Goal: Transaction & Acquisition: Purchase product/service

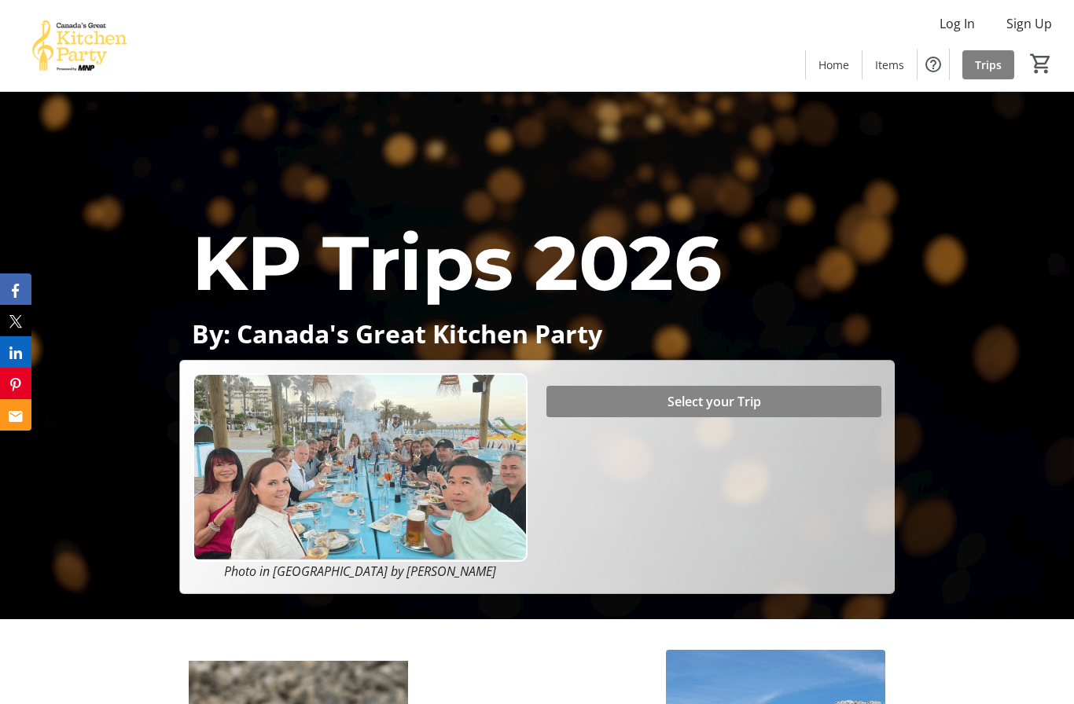
click at [772, 421] on span at bounding box center [713, 402] width 335 height 38
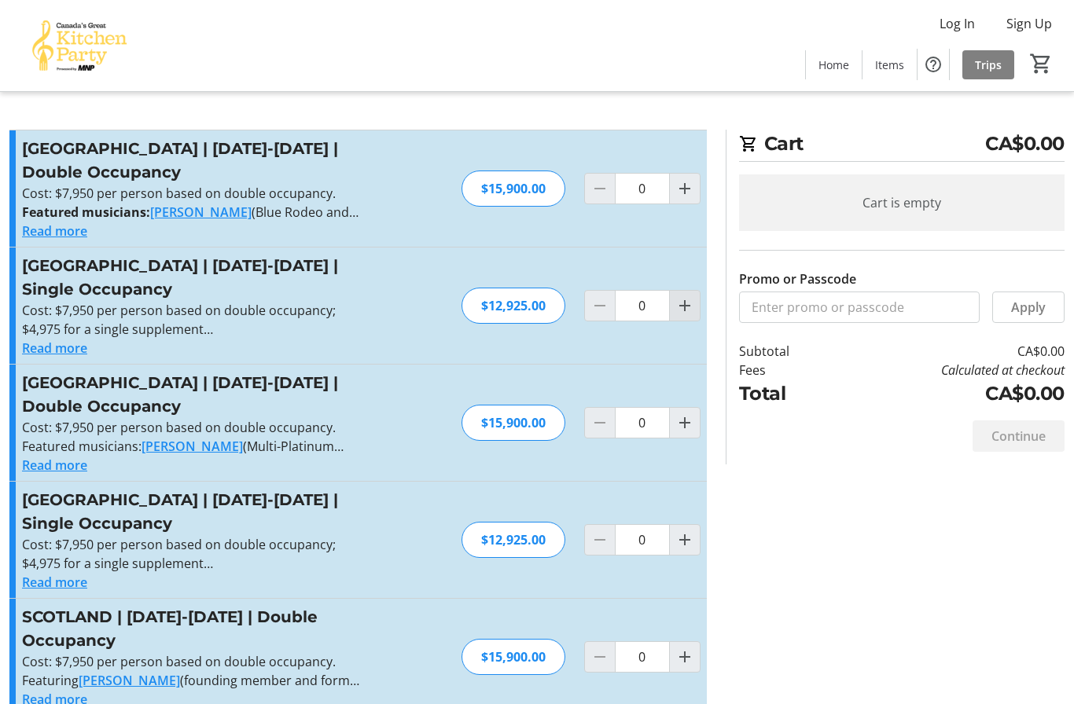
click at [674, 313] on span "Increment by one" at bounding box center [685, 306] width 30 height 30
click at [685, 310] on mat-icon "Increment by one" at bounding box center [684, 305] width 19 height 19
type input "2"
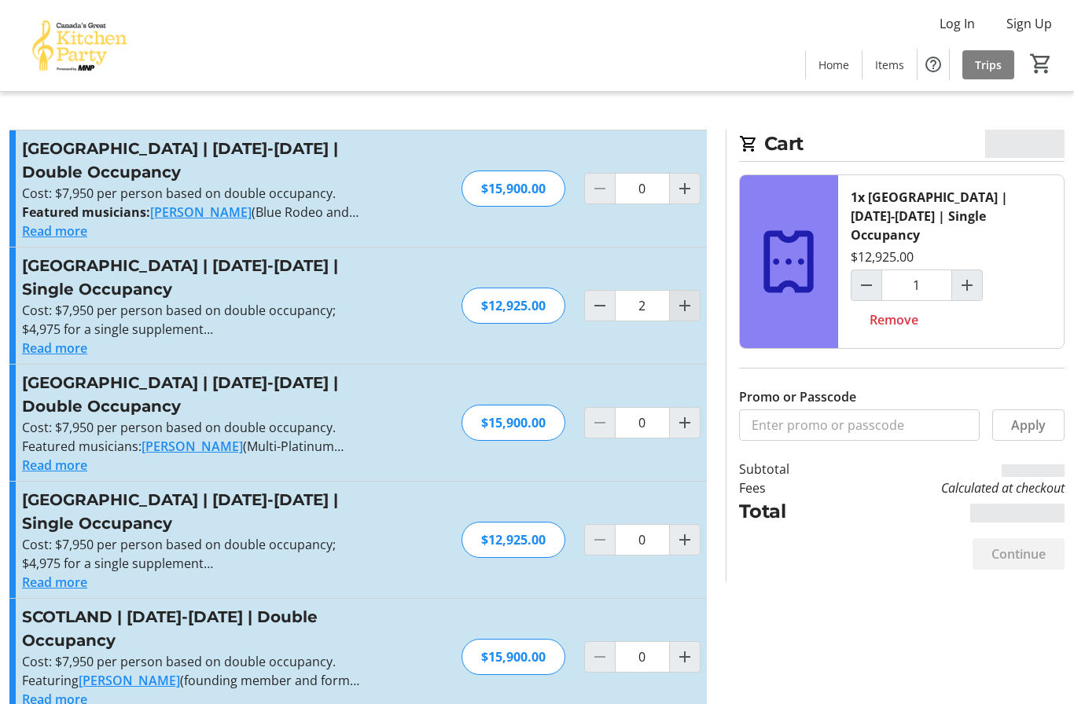
type input "2"
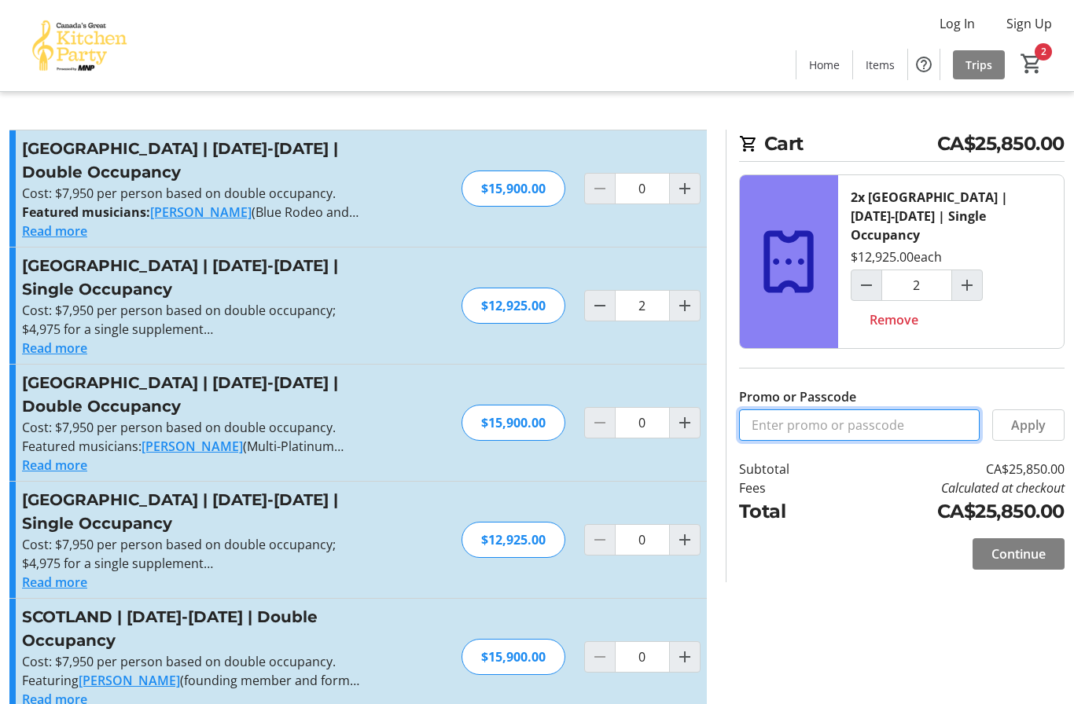
click at [798, 410] on input "Promo or Passcode" at bounding box center [859, 425] width 241 height 31
click at [763, 411] on input "Promo or Passcode" at bounding box center [859, 425] width 241 height 31
paste input "BALANCE2026"
type input "BALANCE2026"
click at [1042, 416] on span "Apply" at bounding box center [1028, 425] width 35 height 19
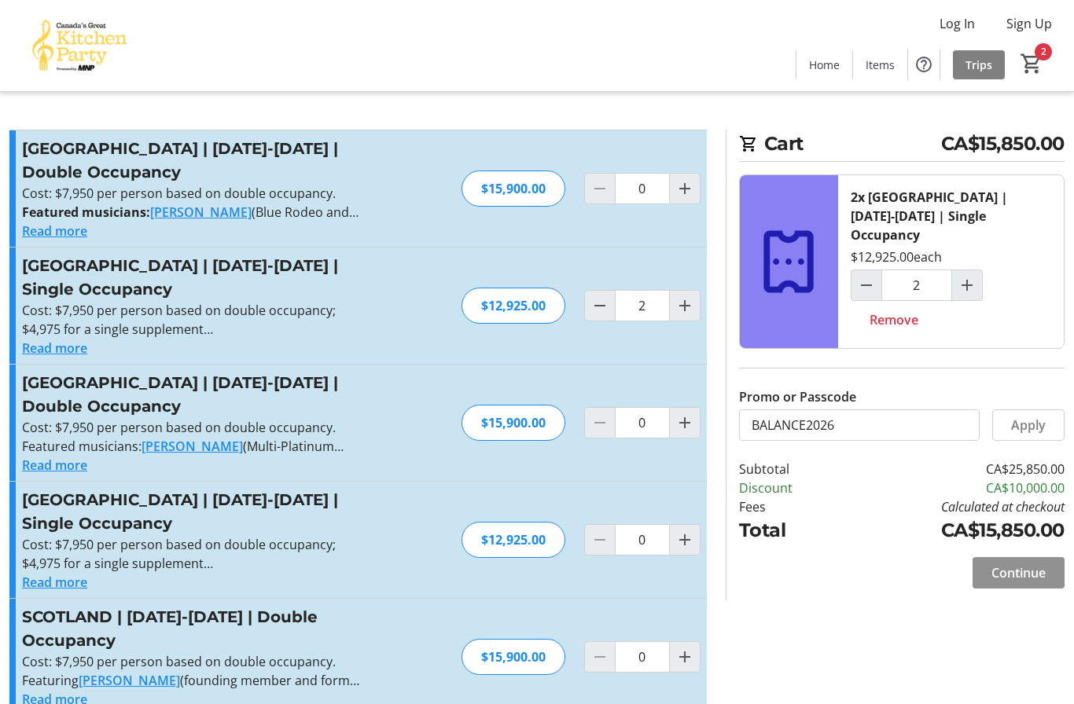
click at [1024, 564] on span "Continue" at bounding box center [1018, 573] width 54 height 19
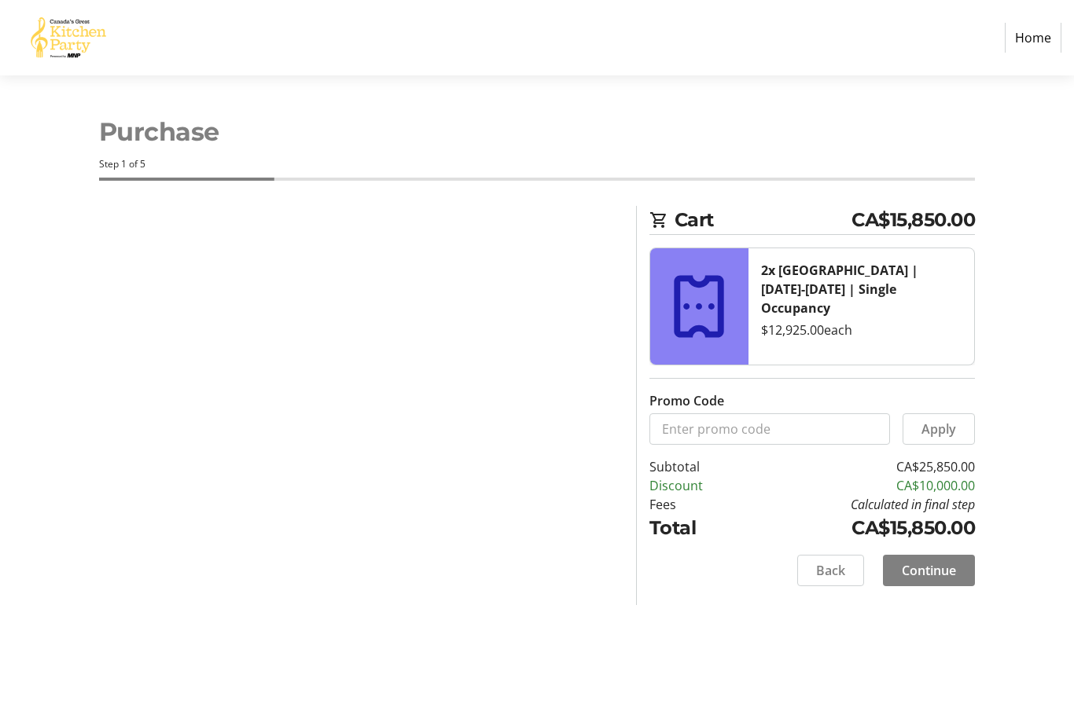
select select "CA"
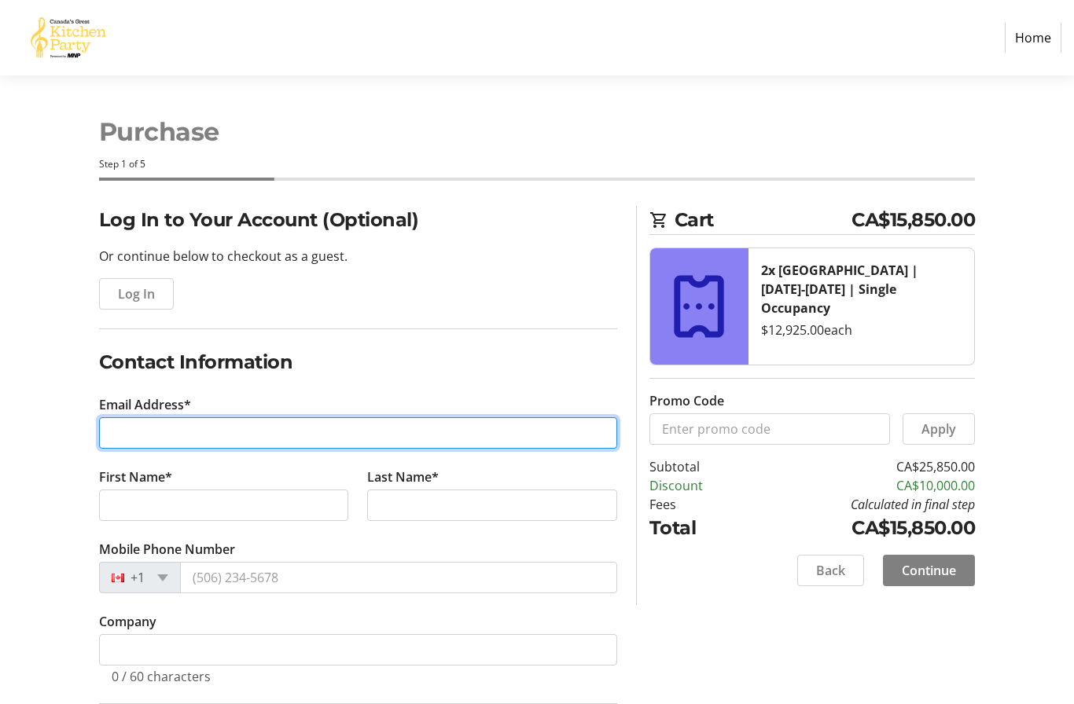
click at [105, 425] on input "Email Address*" at bounding box center [358, 432] width 518 height 31
type input "[PERSON_NAME][EMAIL_ADDRESS][DOMAIN_NAME]"
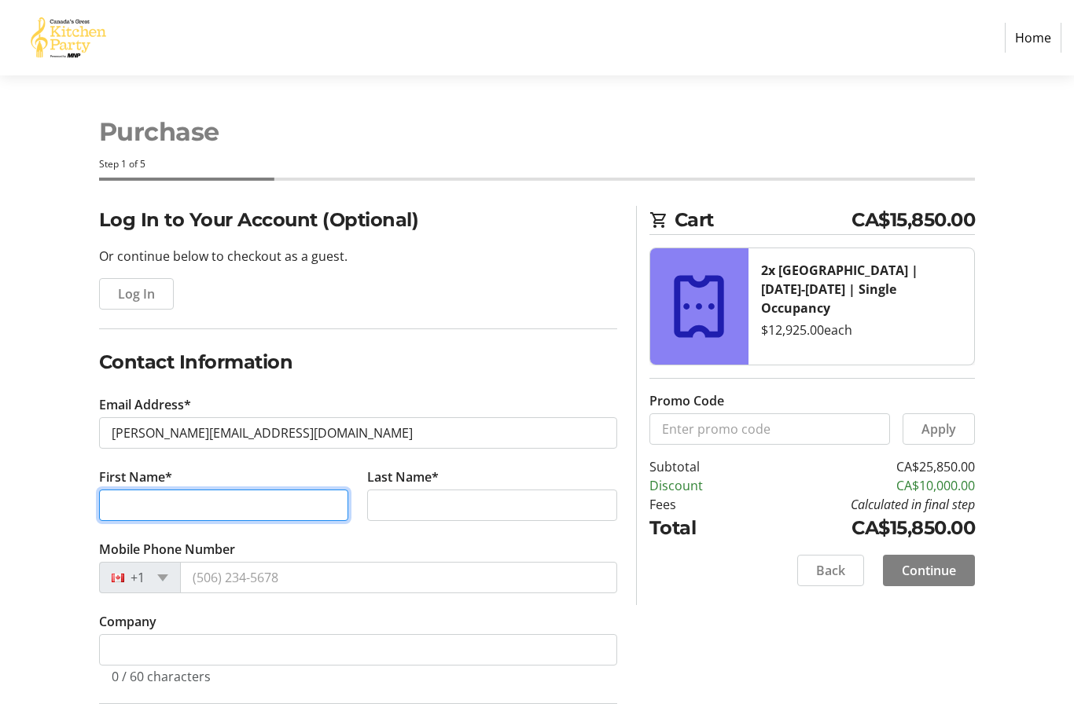
click at [101, 513] on input "First Name*" at bounding box center [224, 505] width 250 height 31
type input "t"
type input "[PERSON_NAME]"
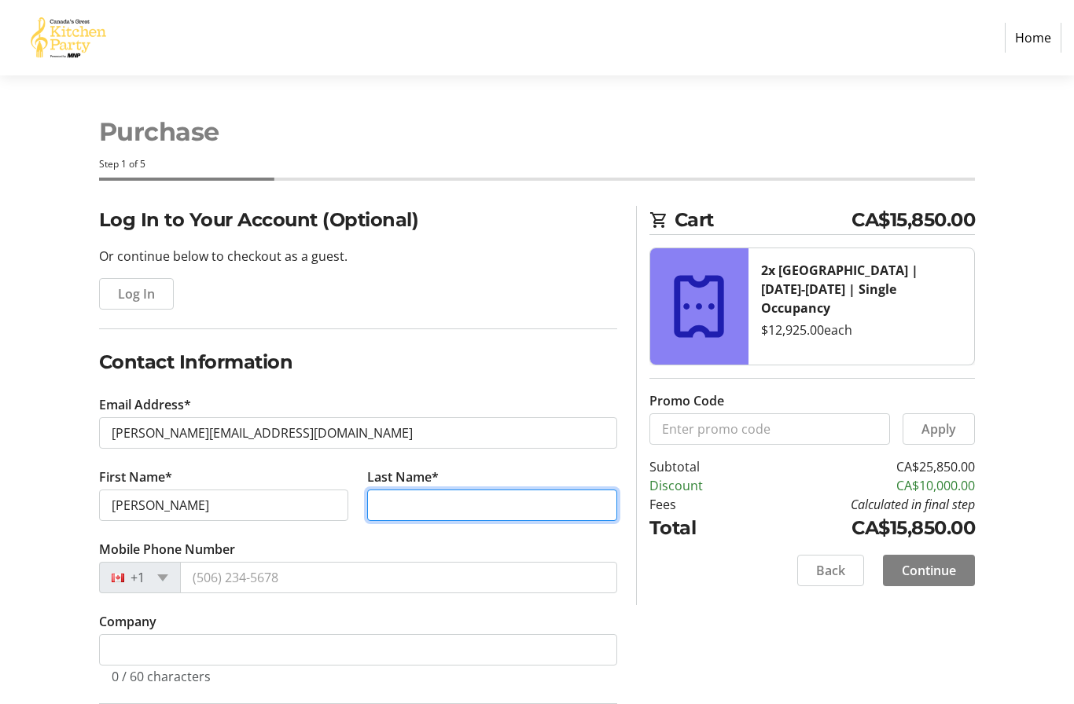
click at [443, 512] on input "Last Name*" at bounding box center [492, 505] width 250 height 31
type input "J"
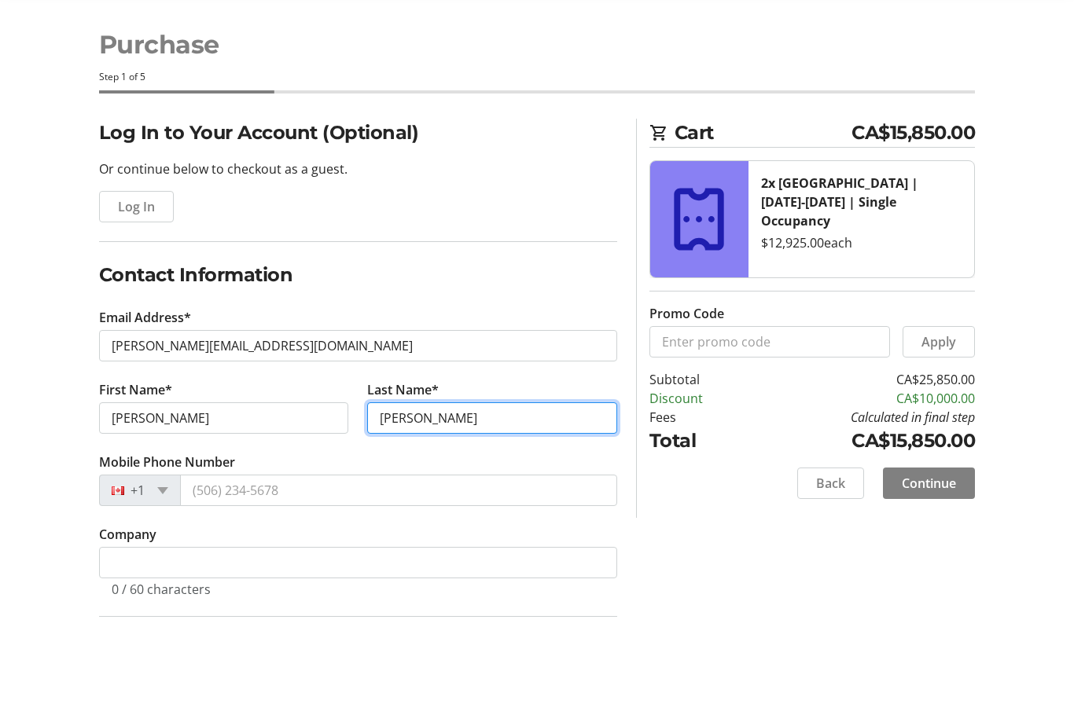
type input "[PERSON_NAME]"
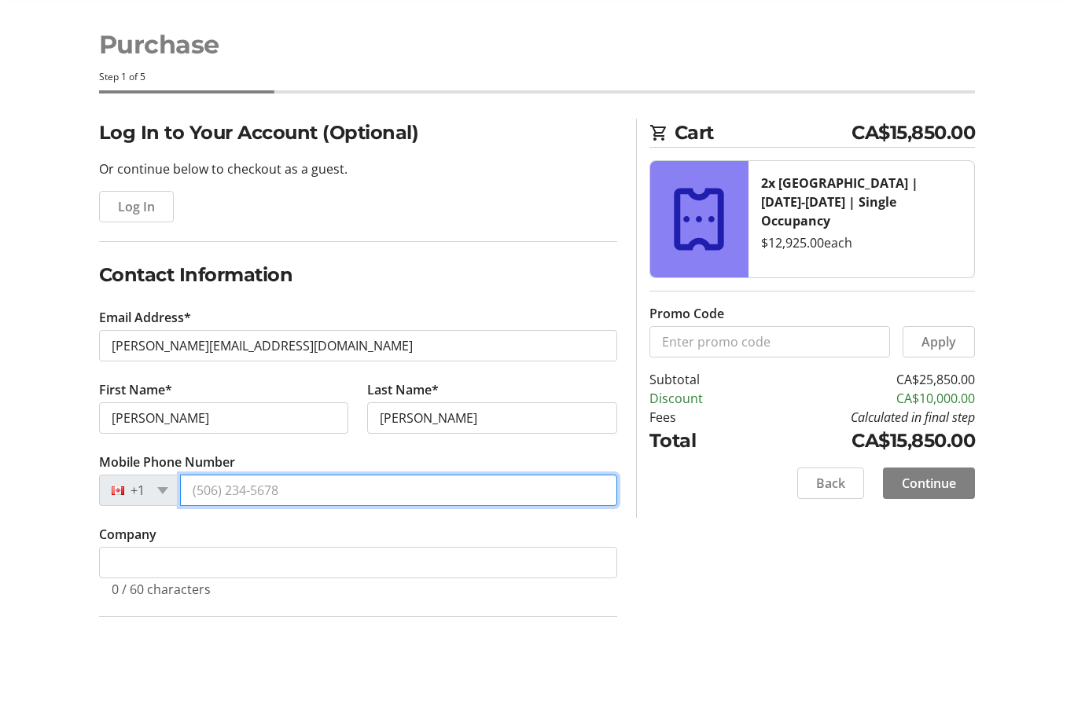
click at [286, 562] on input "Mobile Phone Number" at bounding box center [398, 577] width 437 height 31
type input "[PHONE_NUMBER]"
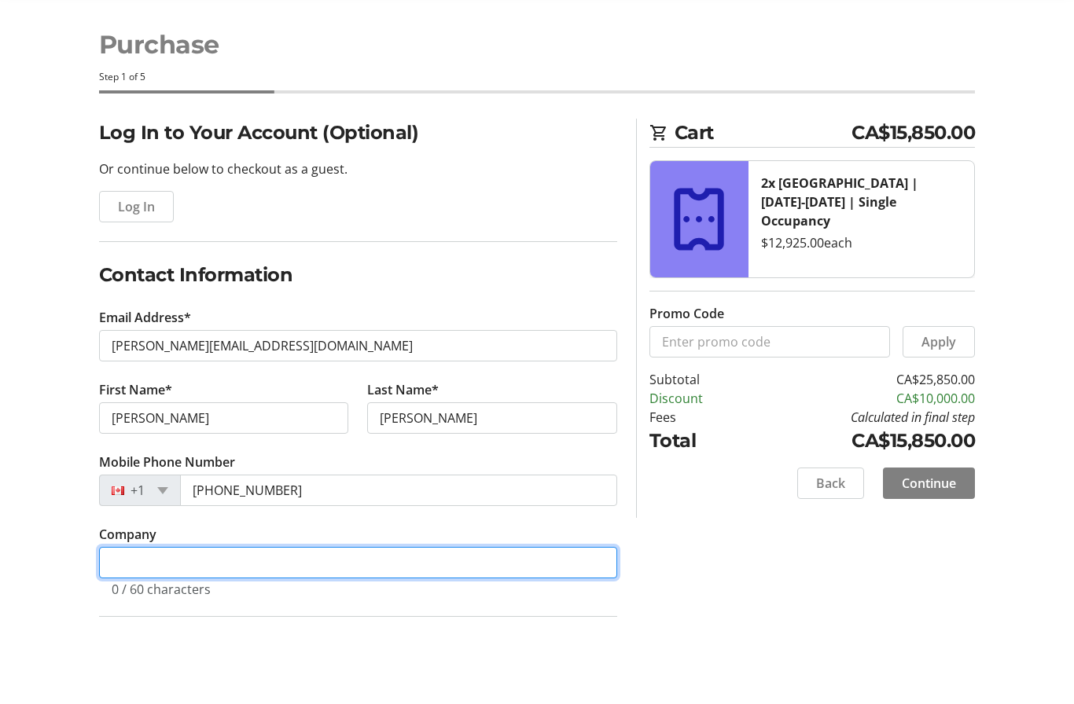
click at [452, 634] on input "Company" at bounding box center [358, 649] width 518 height 31
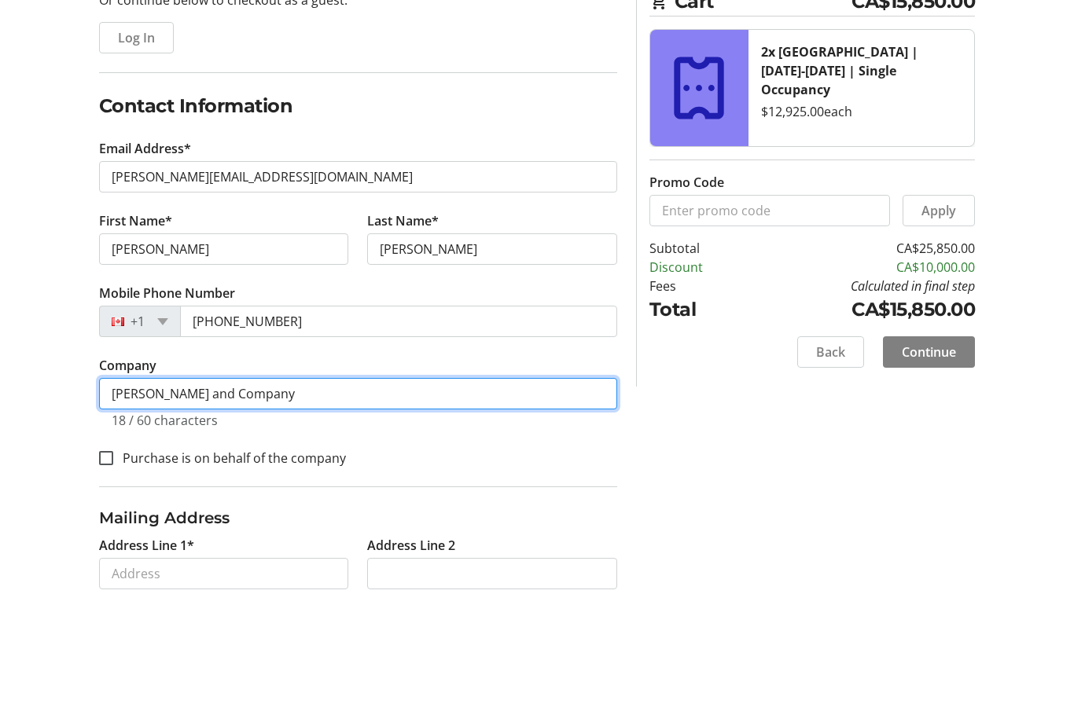
scroll to position [158, 0]
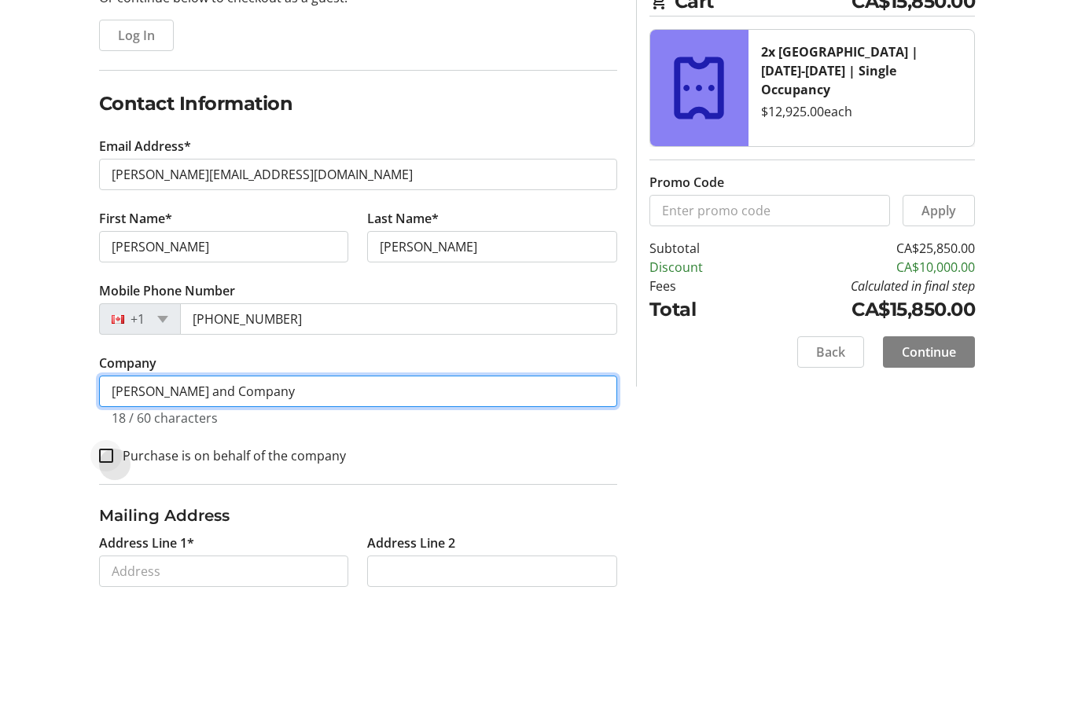
type input "[PERSON_NAME] and Company"
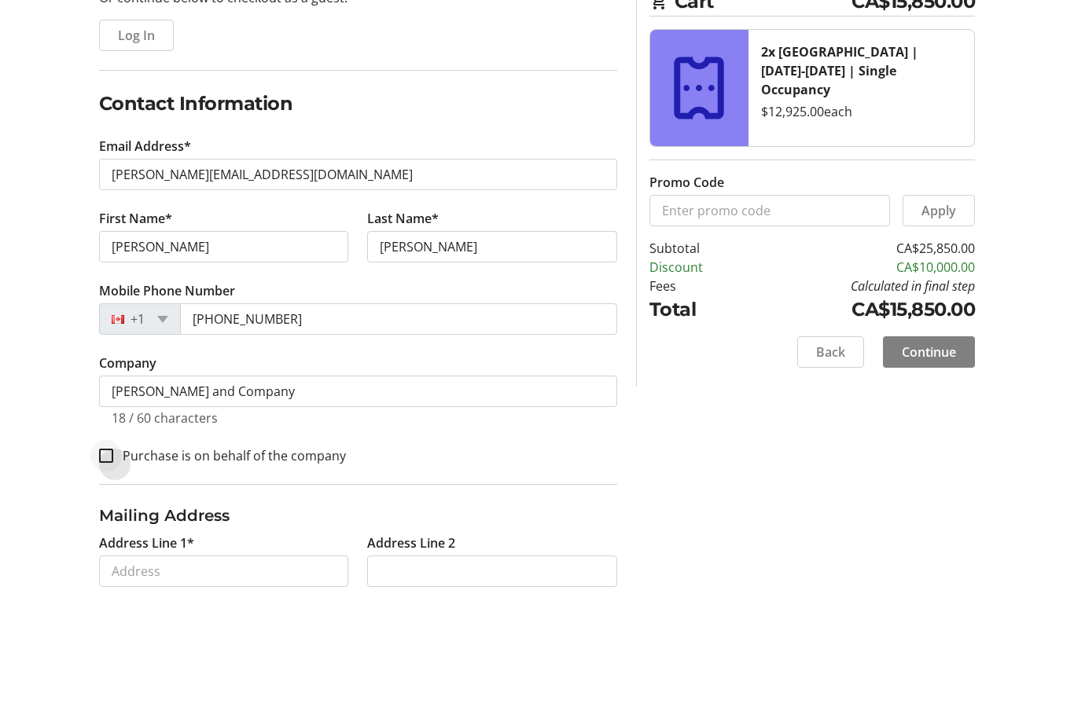
click at [99, 538] on div at bounding box center [106, 557] width 38 height 38
checkbox input "true"
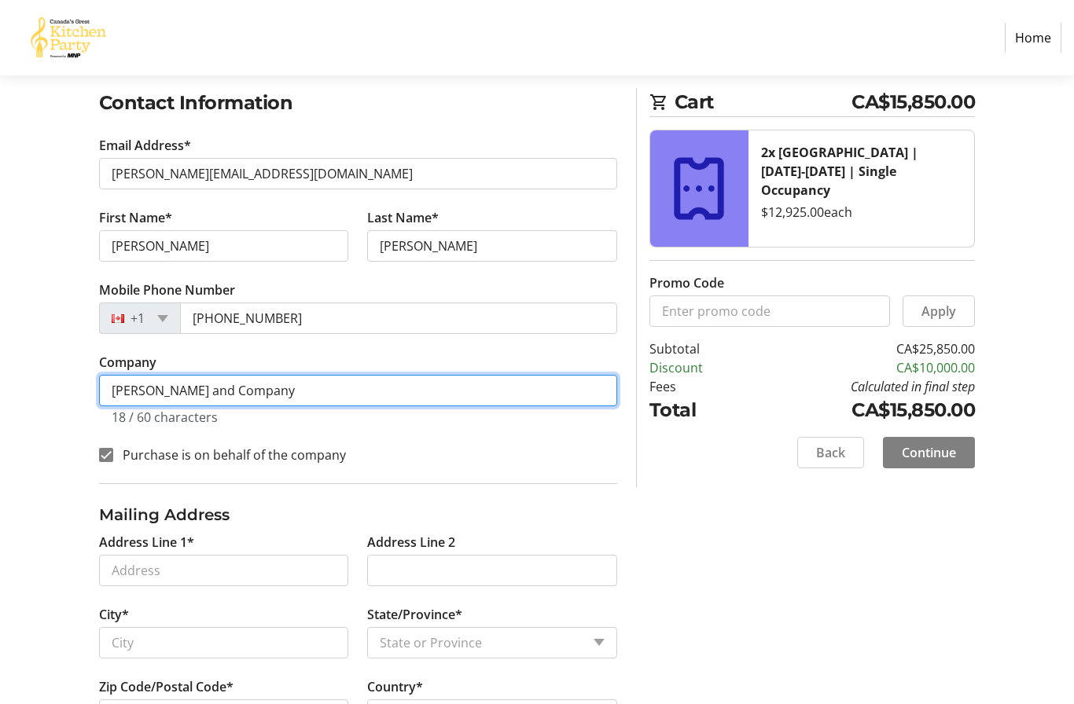
click at [262, 399] on input "[PERSON_NAME] and Company" at bounding box center [358, 390] width 518 height 31
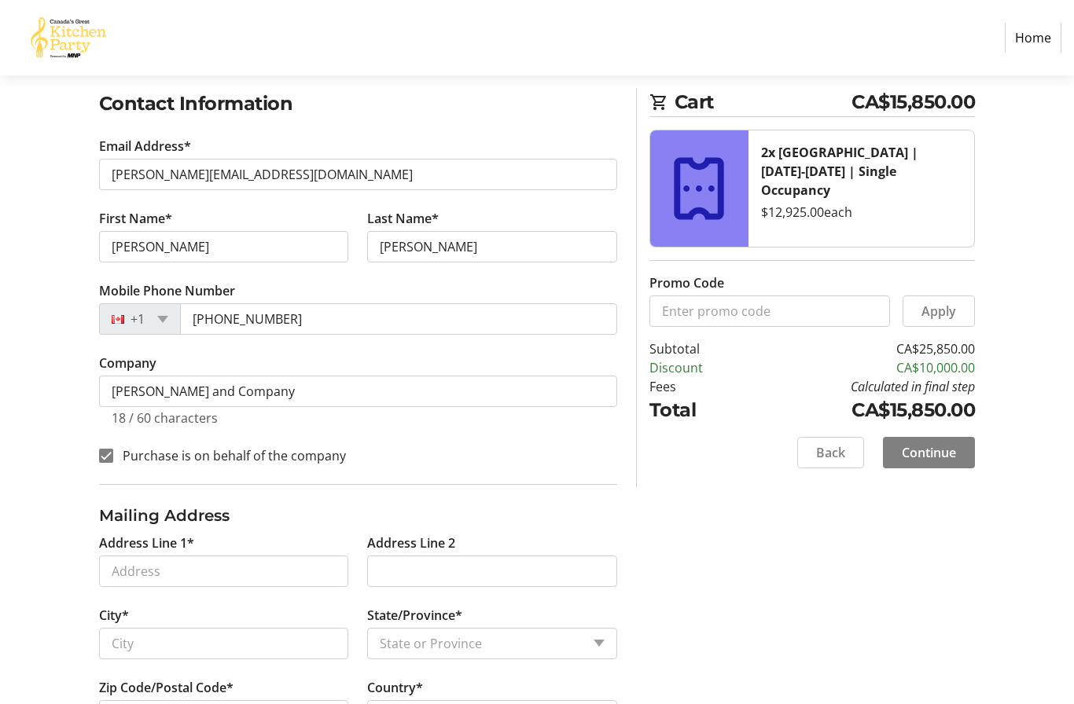
click at [719, 515] on div "Log In to Your Account (Optional) Or continue below to checkout as a guest. Log…" at bounding box center [537, 578] width 1074 height 1263
click at [112, 579] on input "Address Line 1*" at bounding box center [224, 570] width 250 height 31
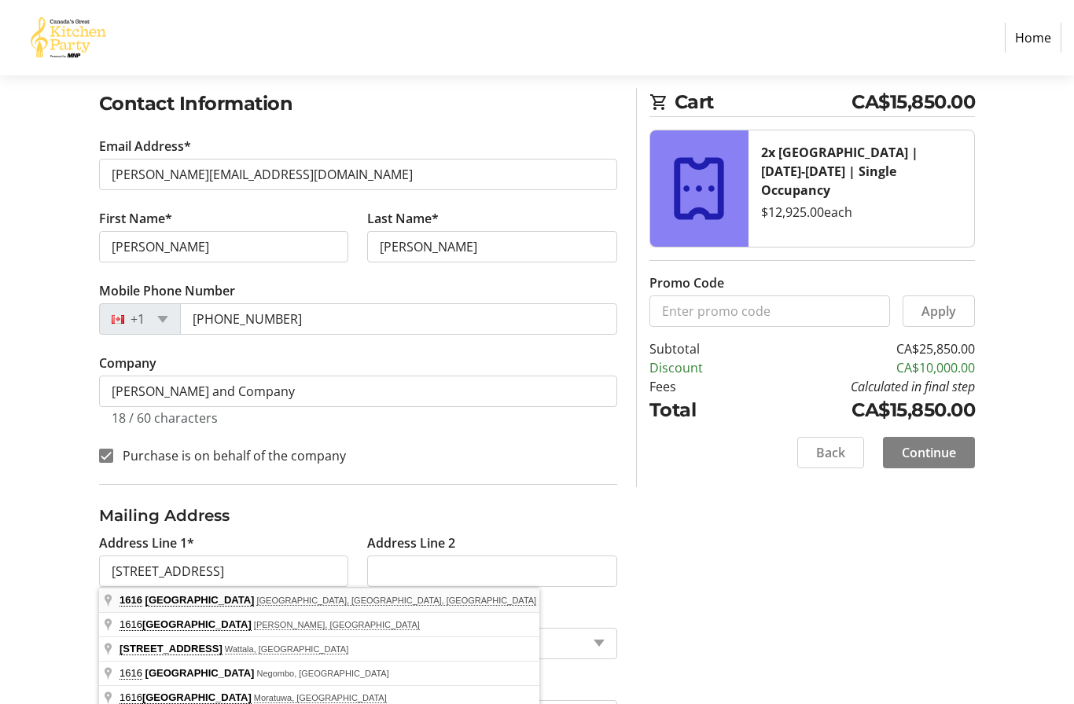
type input "[STREET_ADDRESS]"
type input "[GEOGRAPHIC_DATA]"
select select "MB"
type input "R2M 3W7"
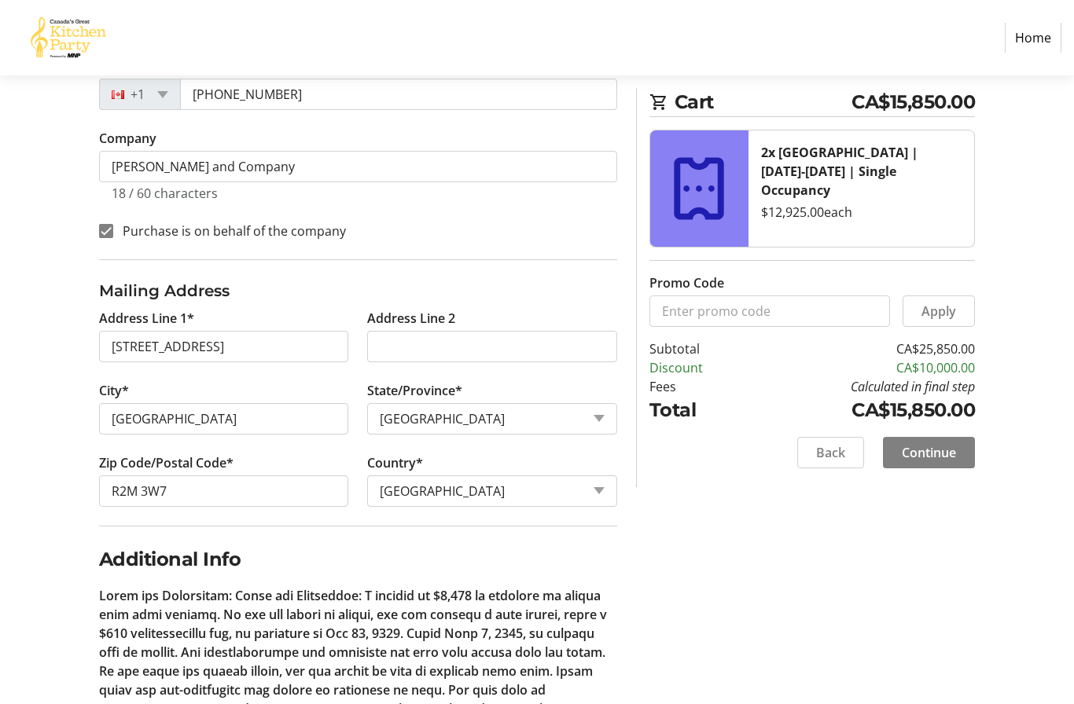
scroll to position [486, 0]
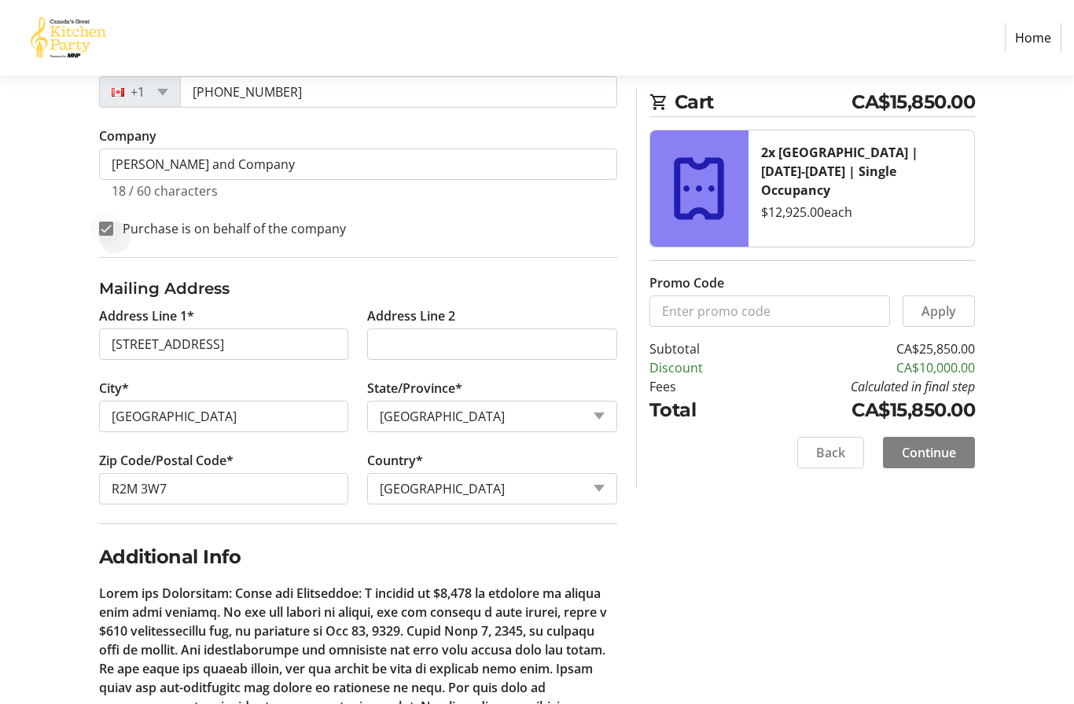
click at [106, 242] on div at bounding box center [106, 229] width 38 height 38
checkbox input "false"
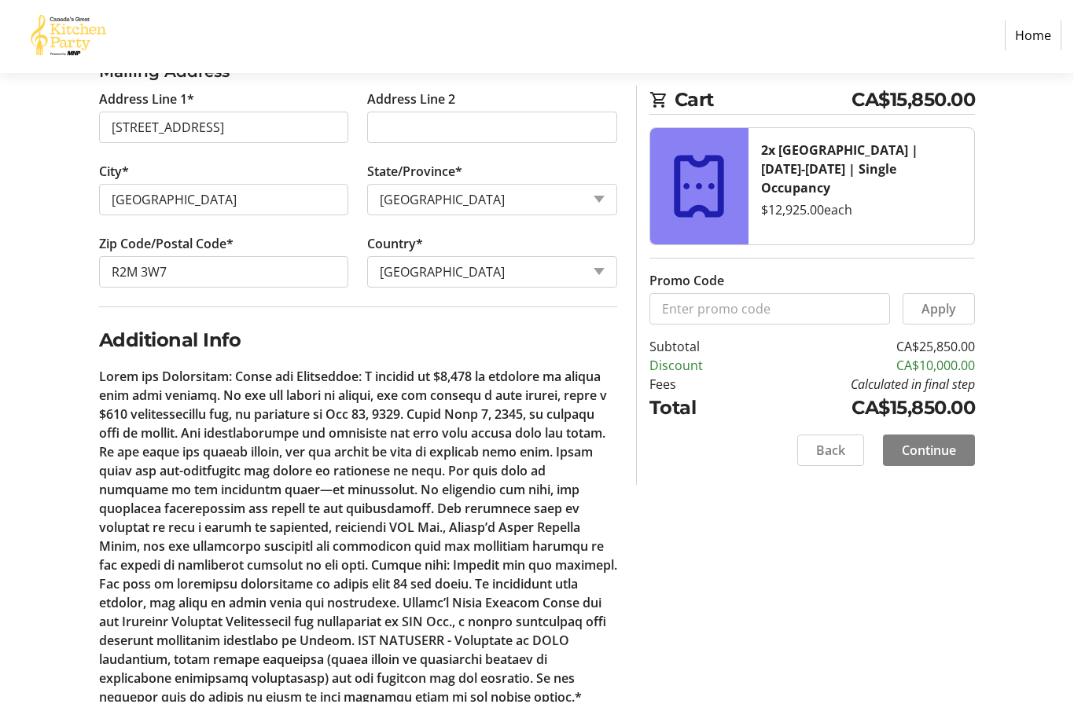
scroll to position [765, 0]
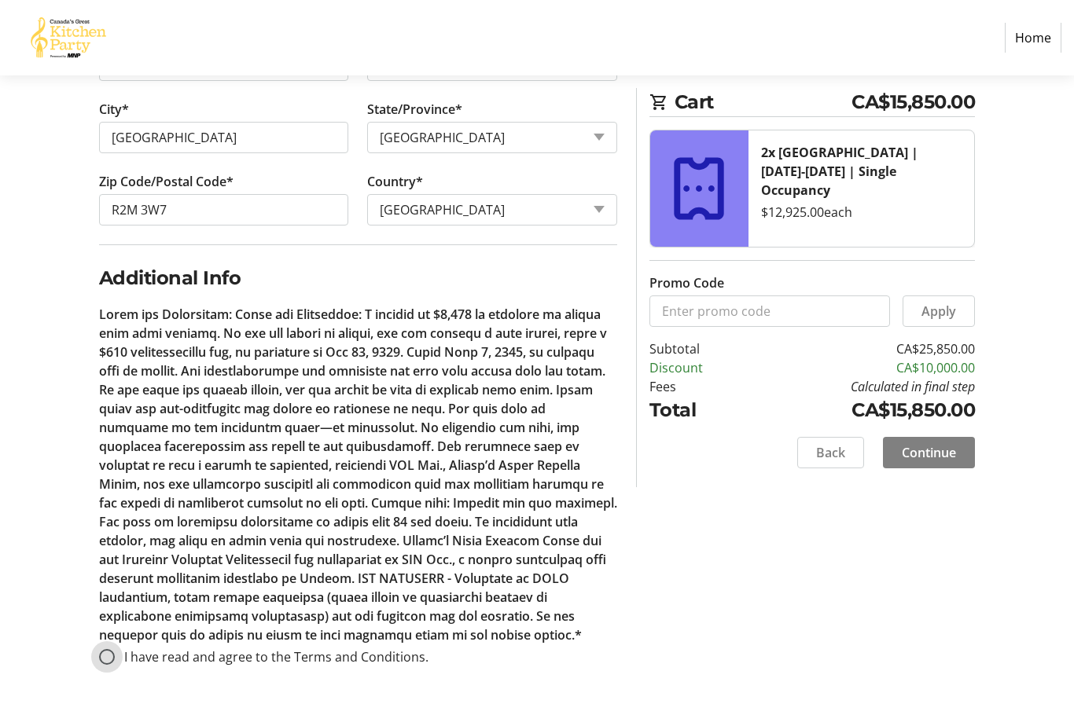
click at [101, 651] on input "I have read and agree to the Terms and Conditions." at bounding box center [107, 657] width 16 height 16
radio input "true"
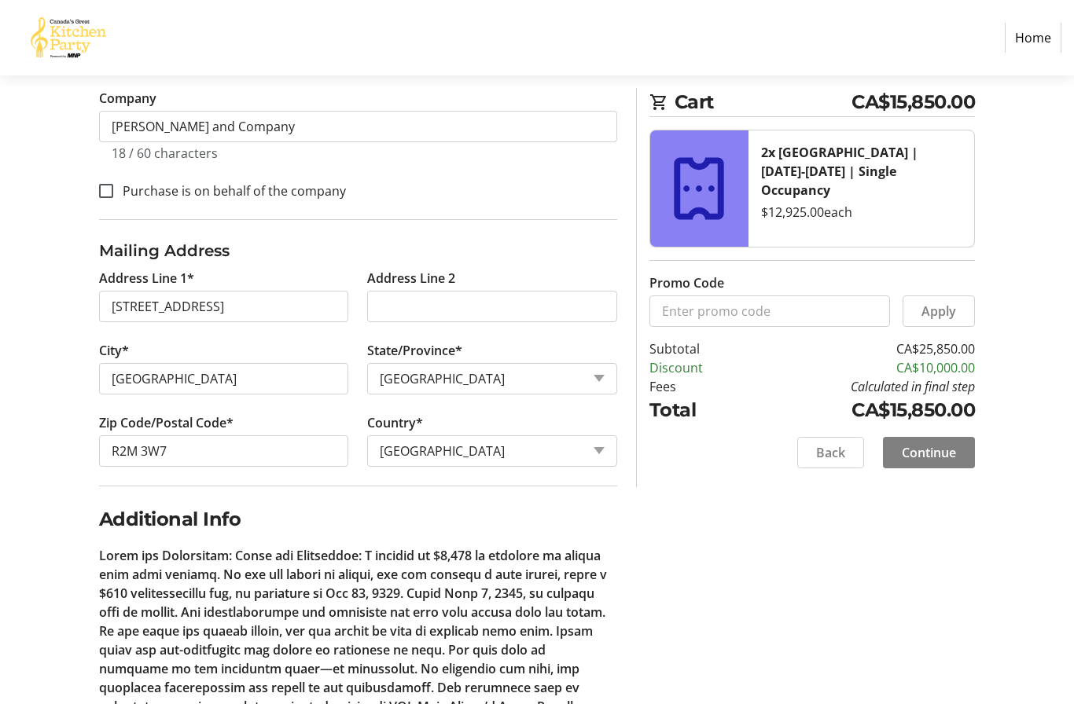
scroll to position [524, 0]
click at [928, 458] on span "Continue" at bounding box center [929, 452] width 54 height 19
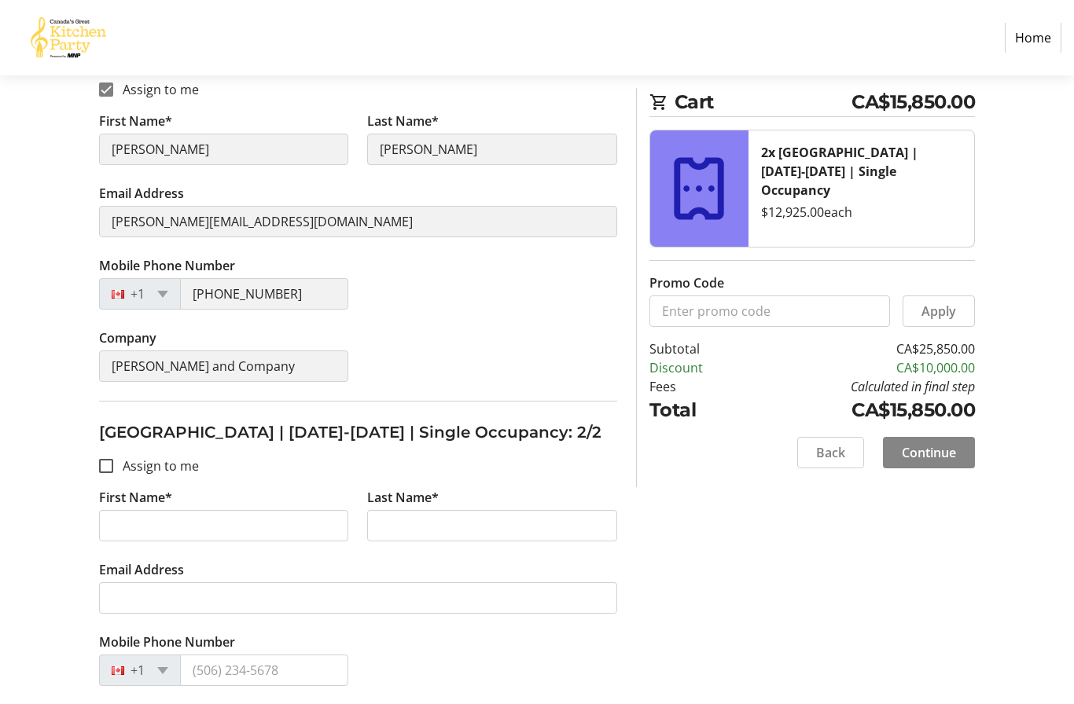
scroll to position [332, 0]
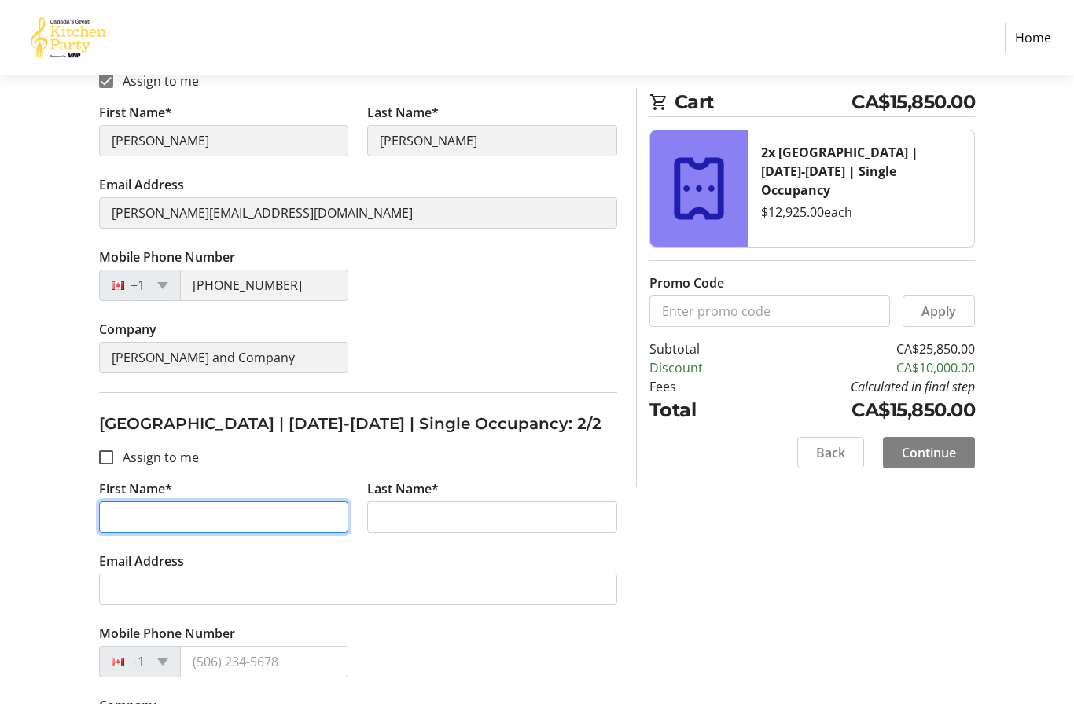
click at [111, 523] on input "First Name*" at bounding box center [224, 517] width 250 height 31
type input "[PERSON_NAME]"
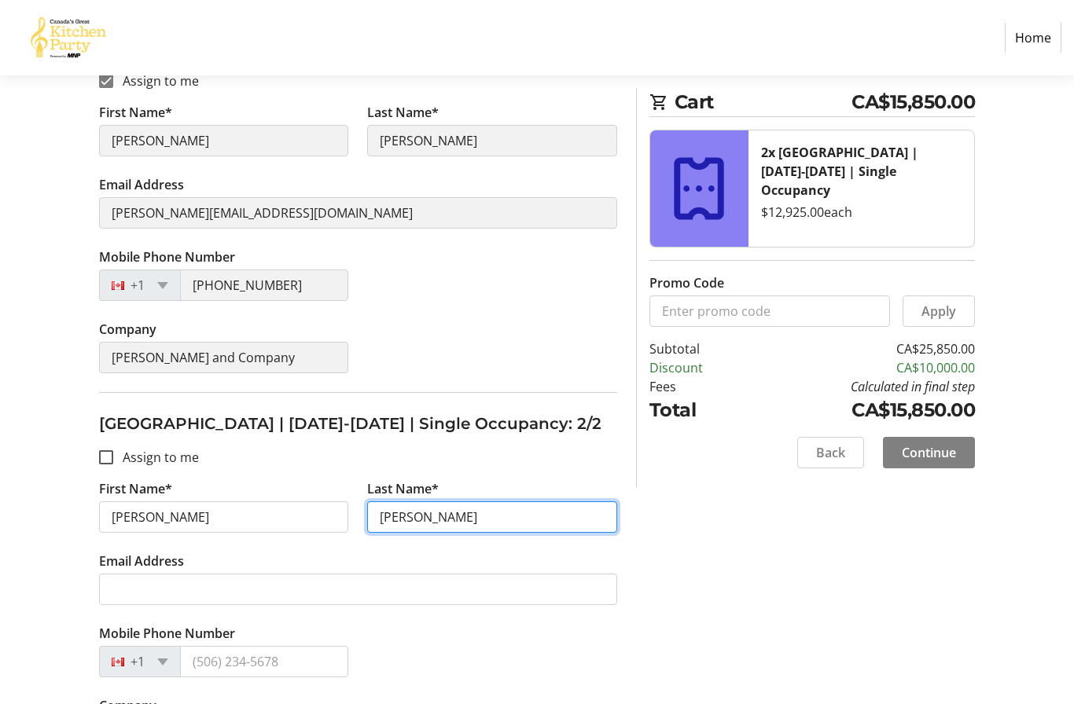
type input "[PERSON_NAME]"
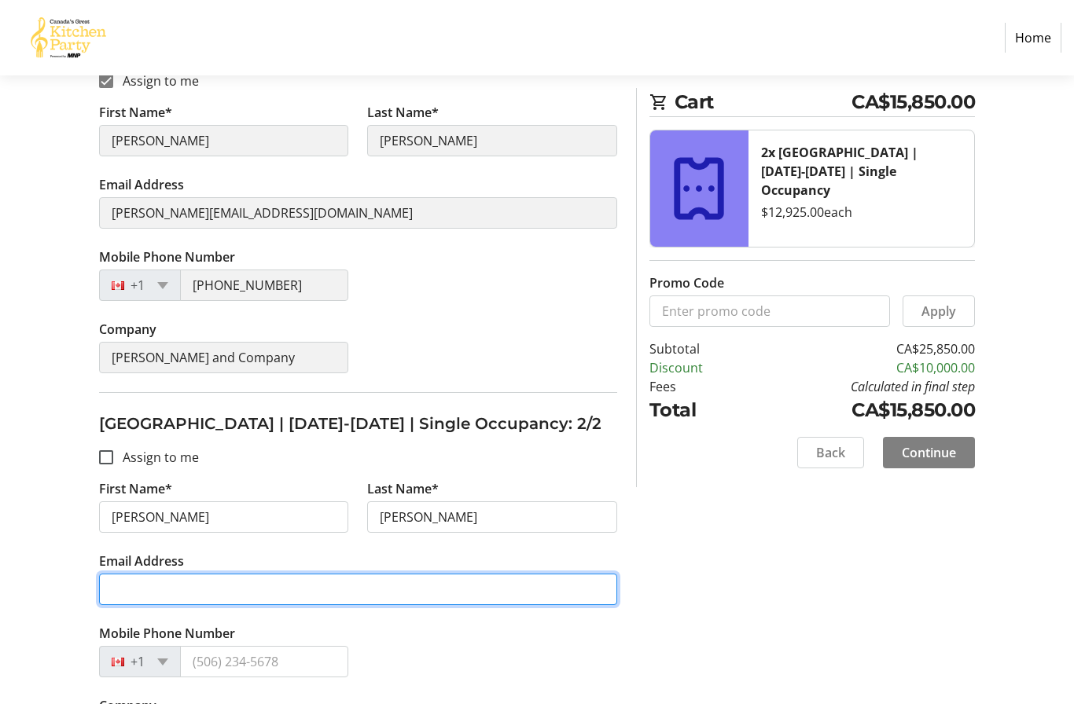
click at [102, 595] on input "Email Address" at bounding box center [358, 589] width 518 height 31
type input "[PERSON_NAME][EMAIL_ADDRESS][DOMAIN_NAME]"
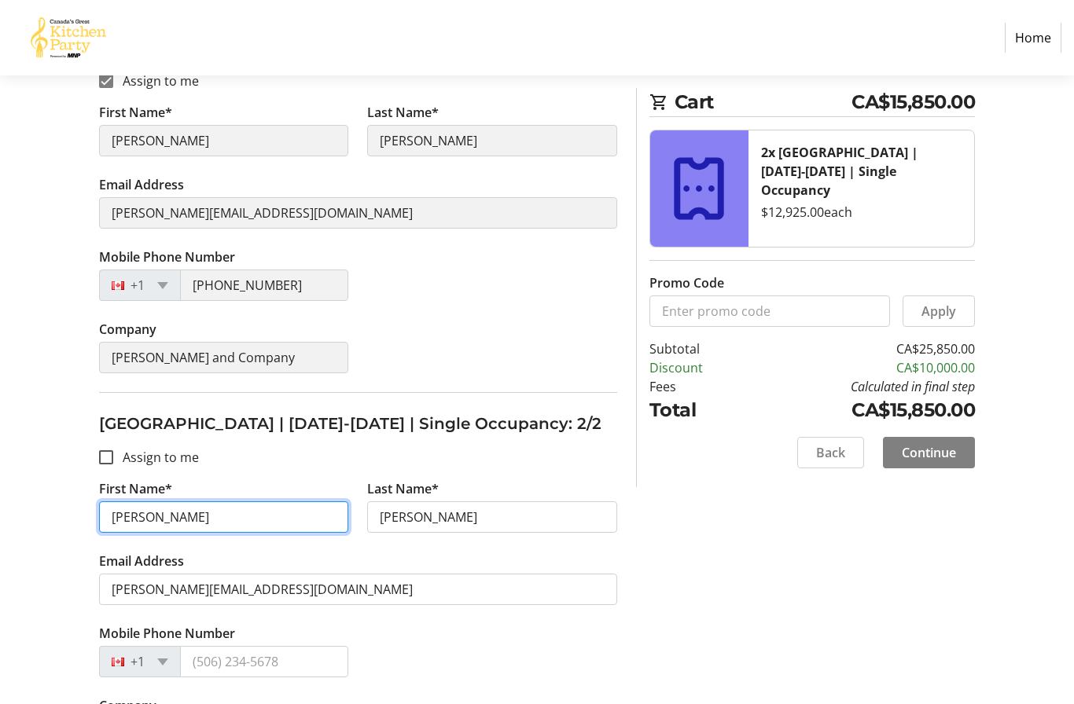
click at [188, 529] on input "[PERSON_NAME]" at bounding box center [224, 517] width 250 height 31
type input "T"
type input "[PERSON_NAME]"
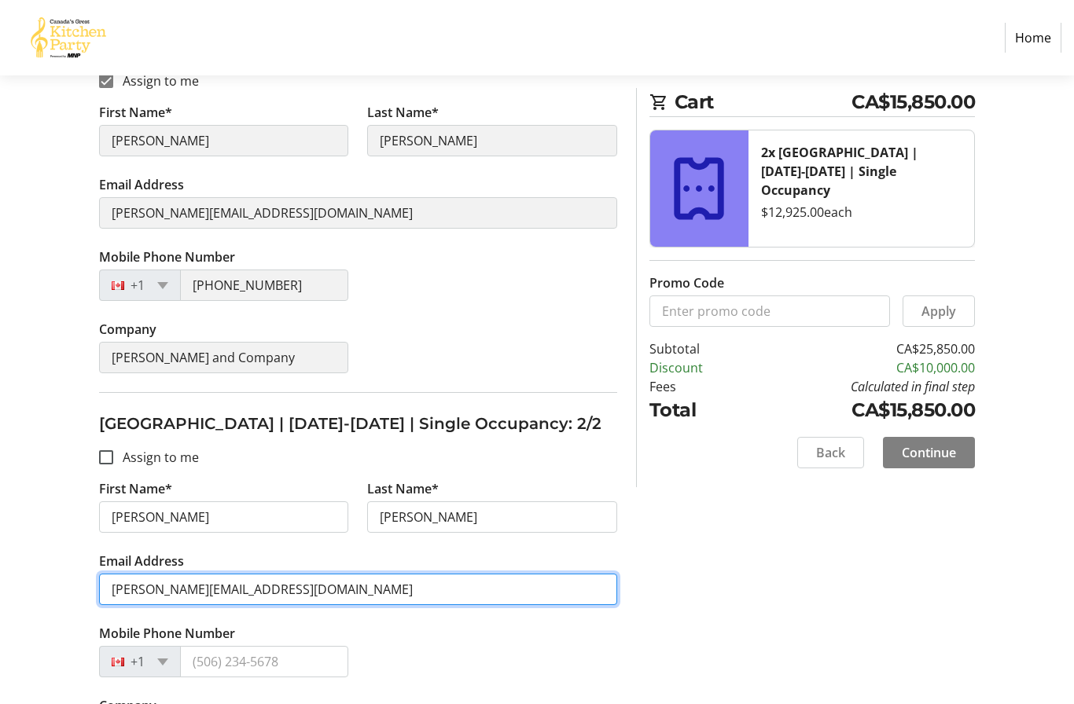
click at [273, 599] on input "[PERSON_NAME][EMAIL_ADDRESS][DOMAIN_NAME]" at bounding box center [358, 589] width 518 height 31
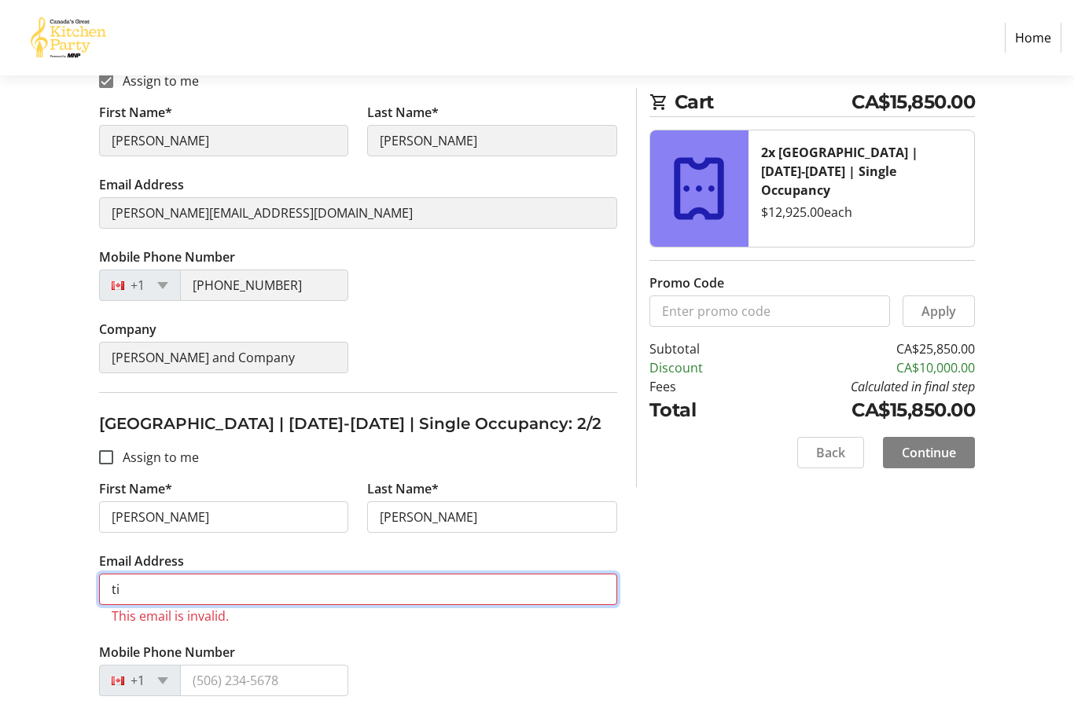
type input "t"
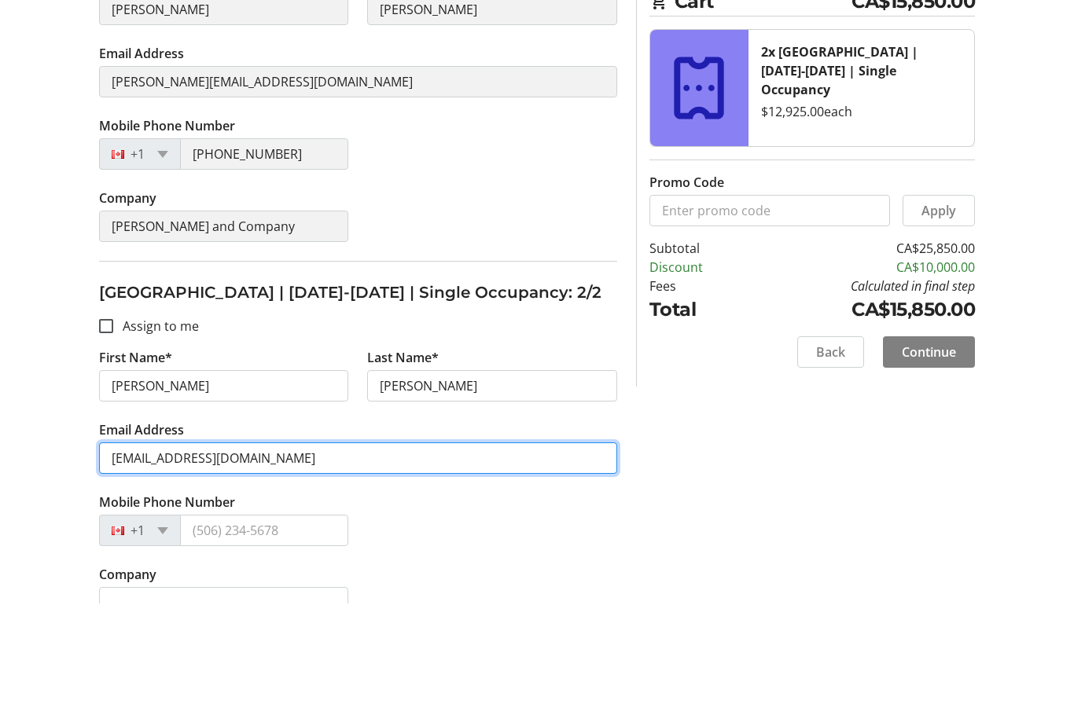
scroll to position [396, 0]
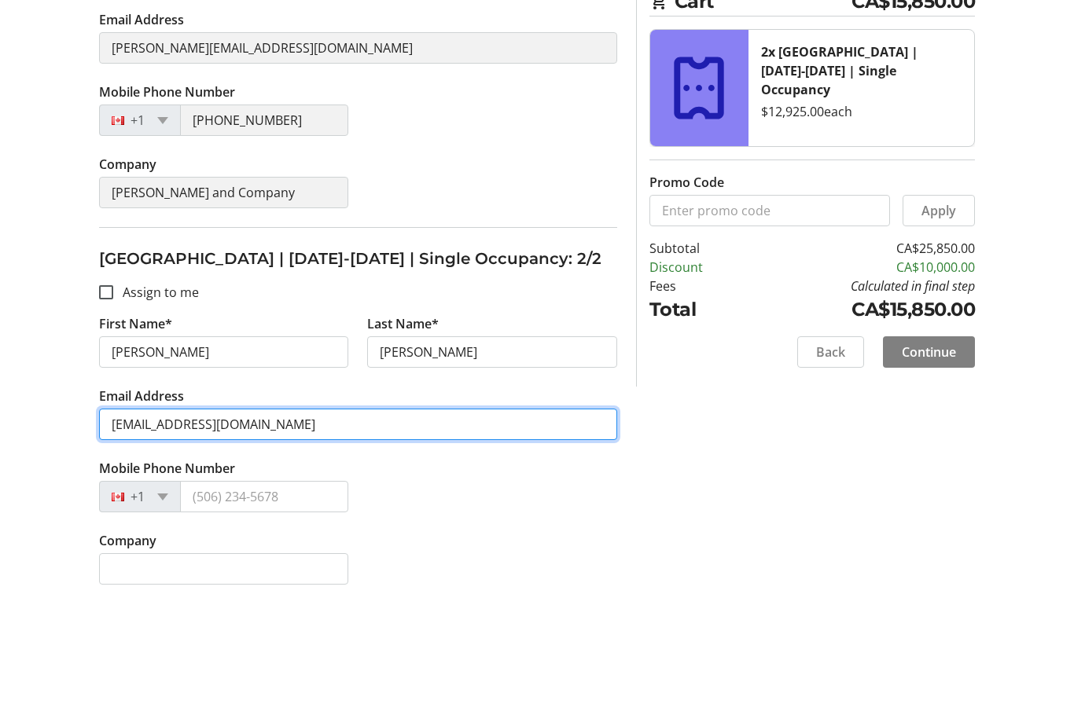
type input "[EMAIL_ADDRESS][DOMAIN_NAME]"
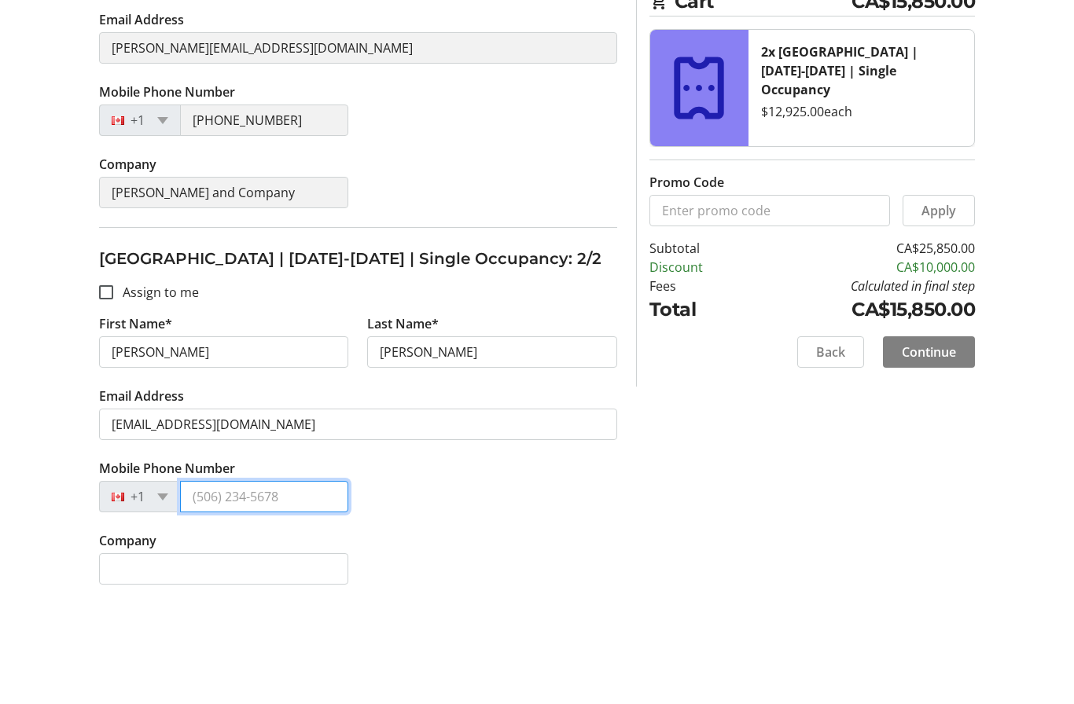
click at [269, 582] on input "Mobile Phone Number" at bounding box center [264, 597] width 169 height 31
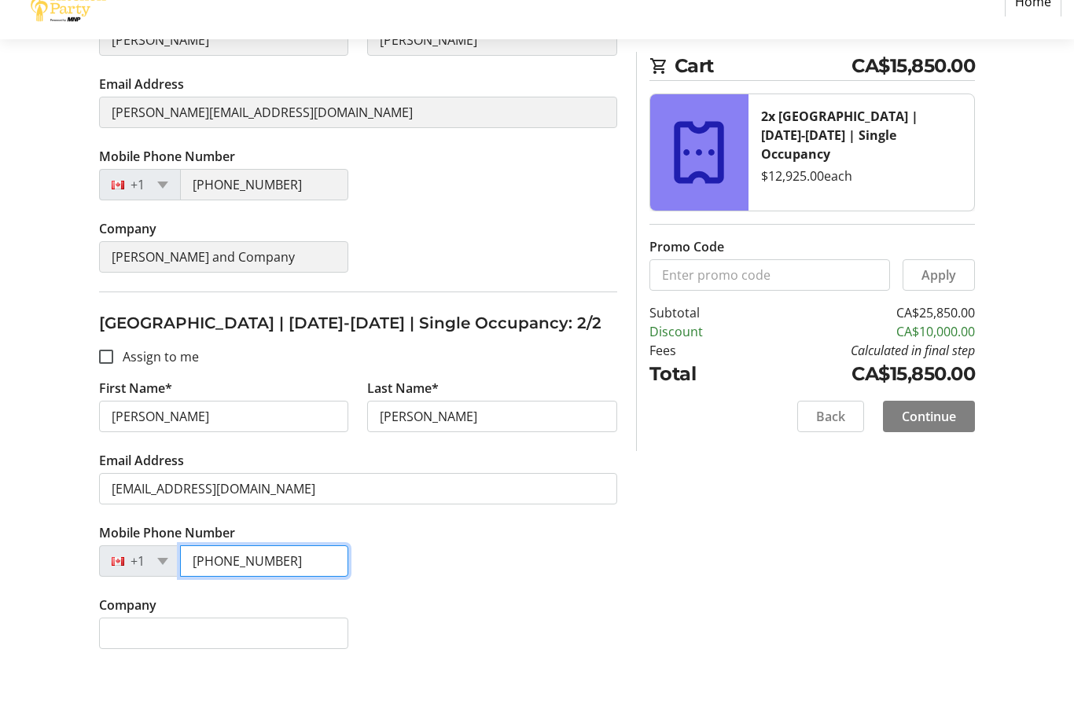
type input "[PHONE_NUMBER]"
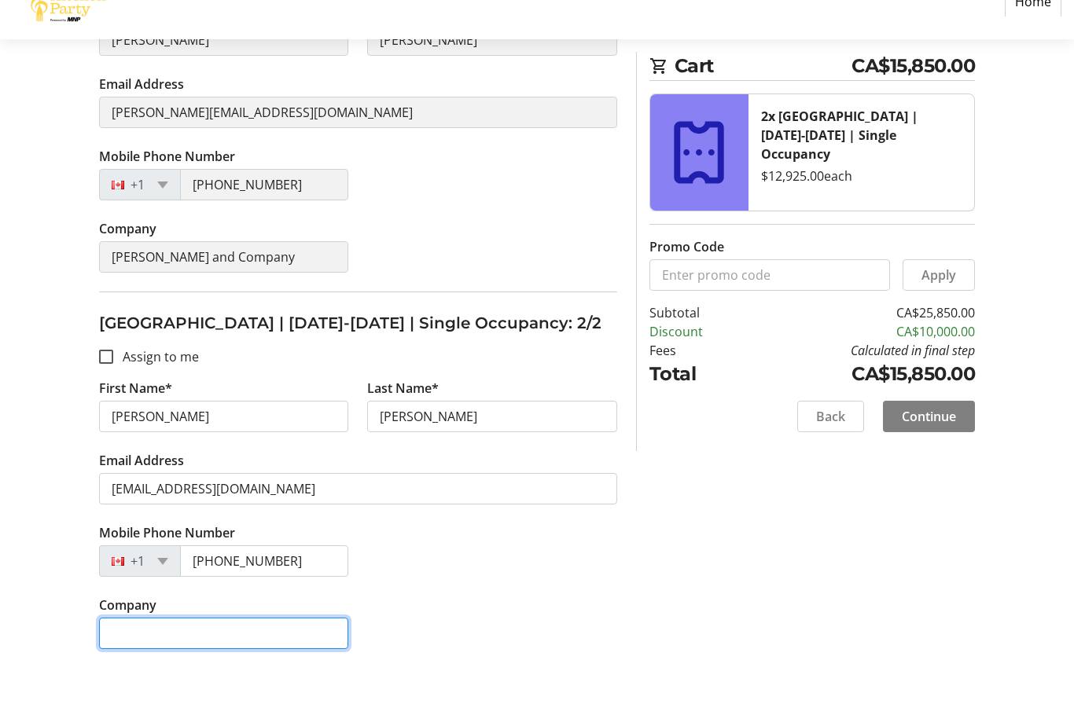
click at [126, 654] on input "Company" at bounding box center [224, 669] width 250 height 31
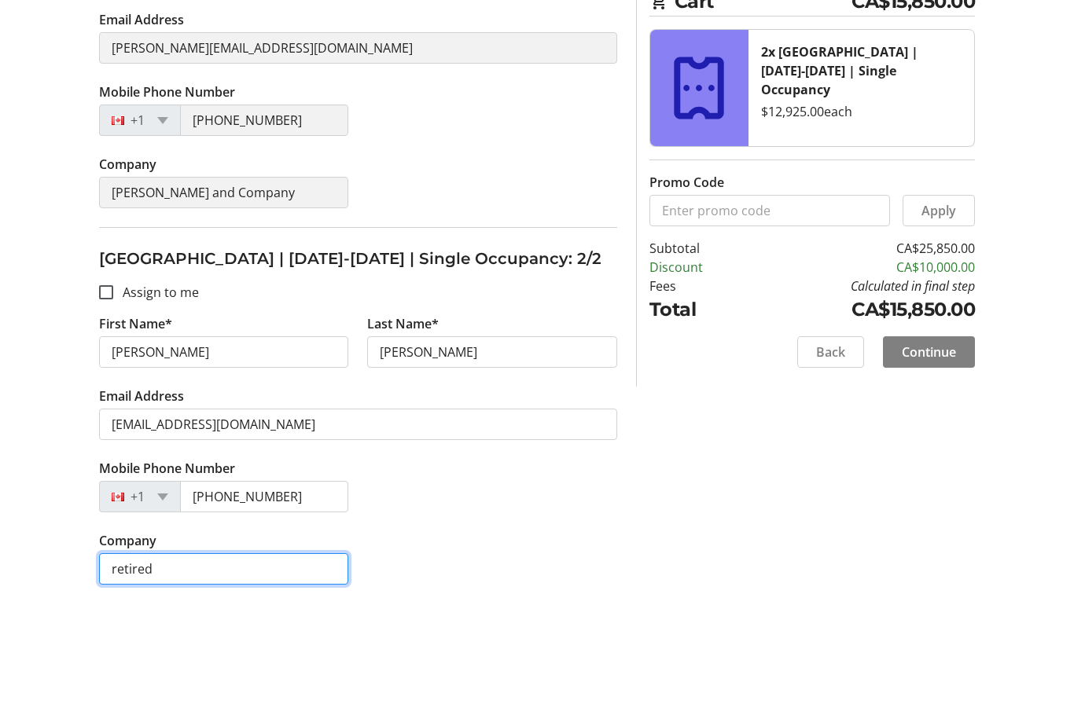
type input "retired"
click at [928, 443] on span "Continue" at bounding box center [929, 452] width 54 height 19
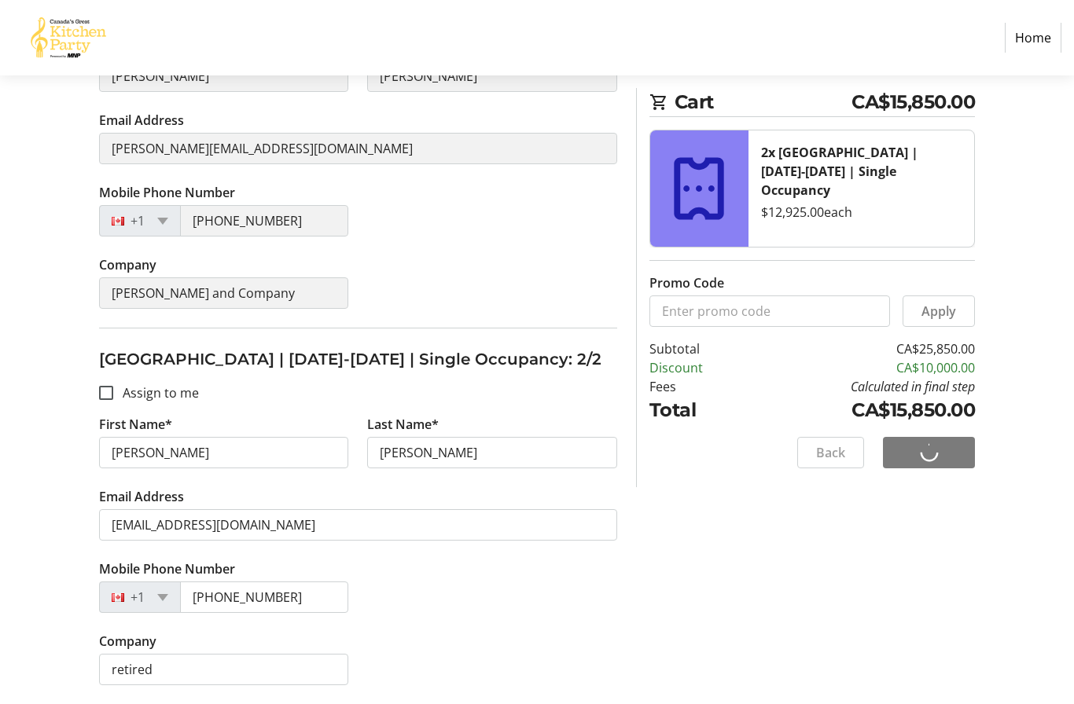
scroll to position [64, 0]
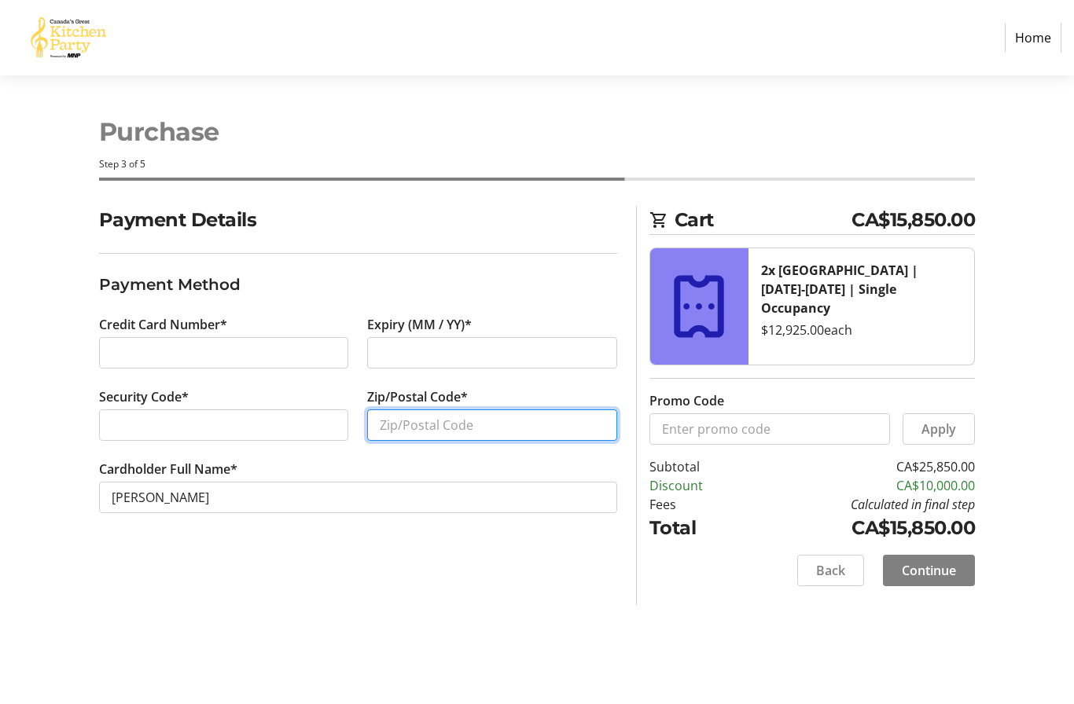
click at [461, 410] on input "Zip/Postal Code*" at bounding box center [492, 425] width 250 height 31
type input "r2m3w7"
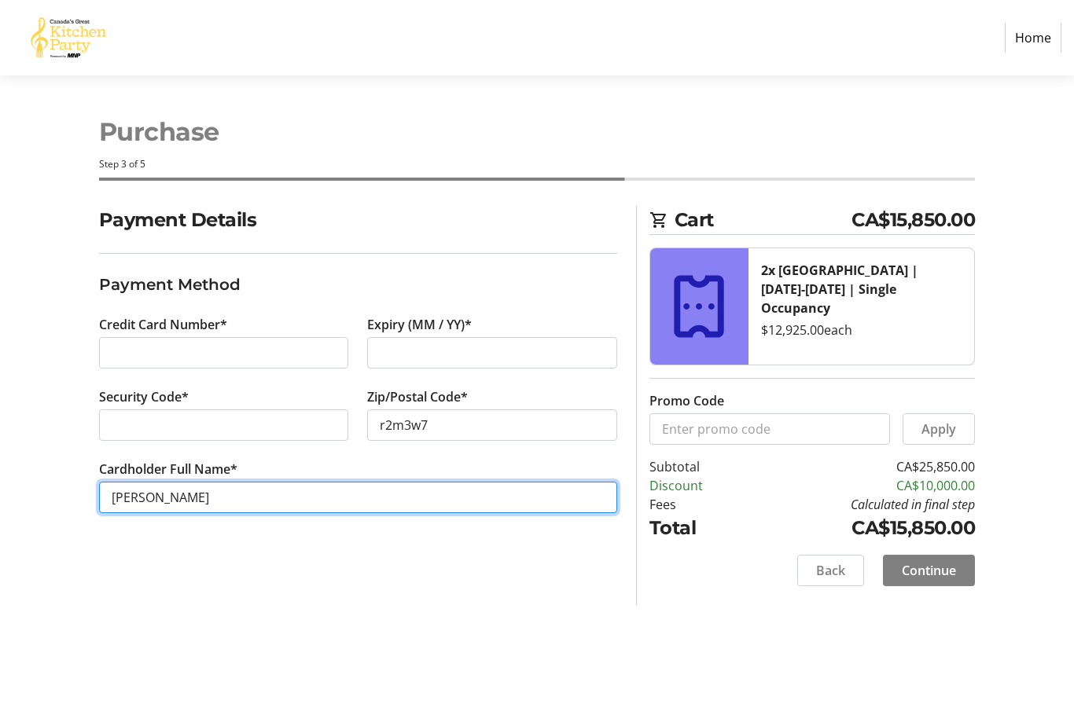
click at [345, 482] on input "[PERSON_NAME]" at bounding box center [358, 497] width 518 height 31
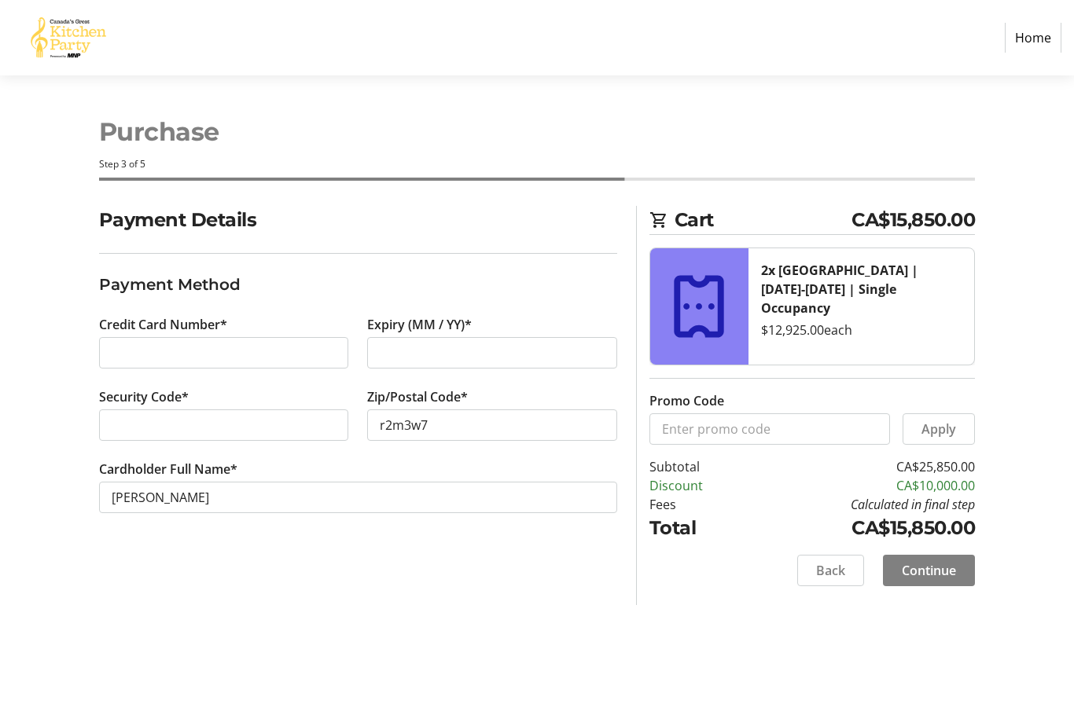
click at [590, 539] on div "Payment Details Payment Method Credit Card Number* Expiry (MM / YY)* Security C…" at bounding box center [358, 405] width 537 height 399
click at [941, 561] on span "Continue" at bounding box center [929, 570] width 54 height 19
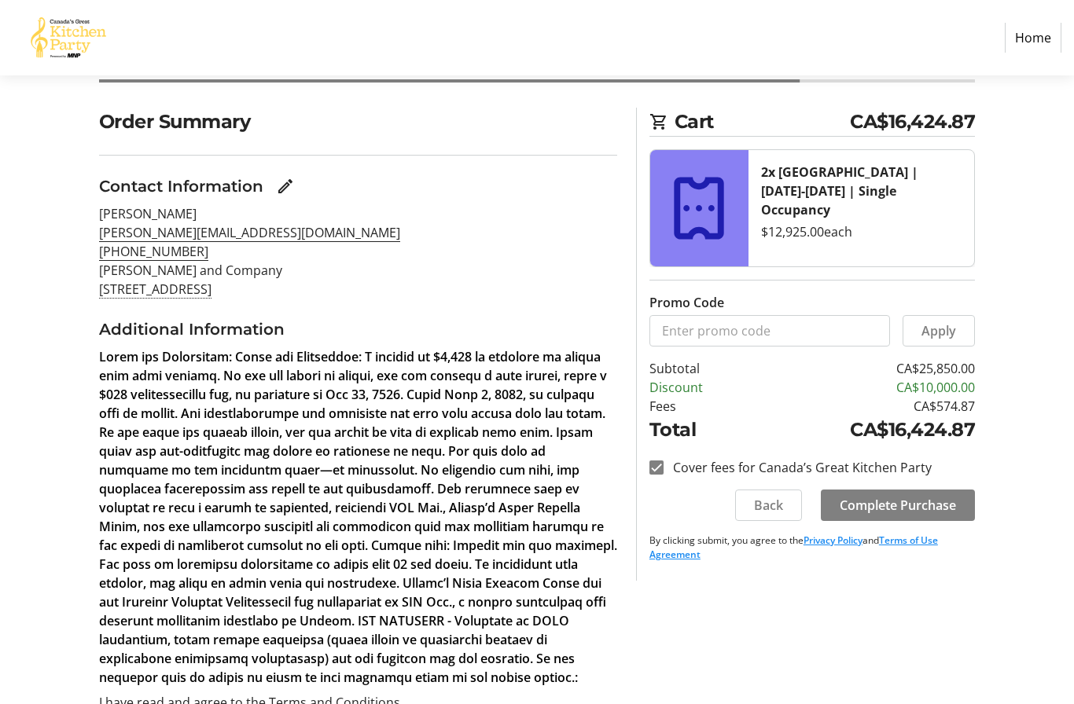
scroll to position [103, 0]
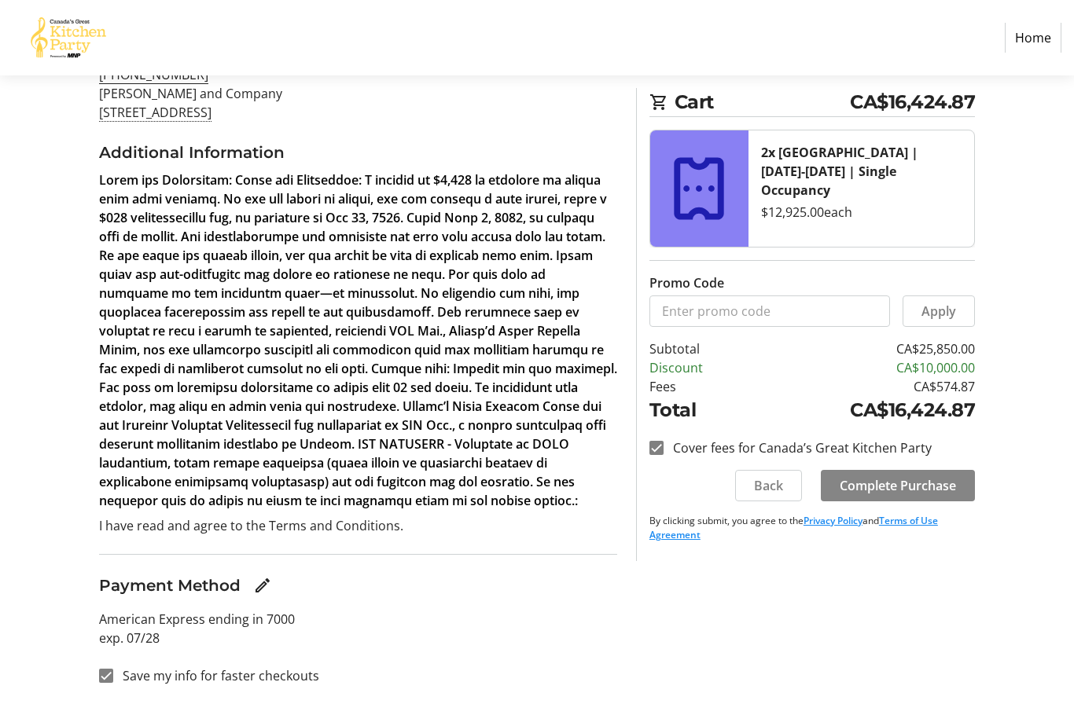
click at [934, 481] on span "Complete Purchase" at bounding box center [898, 485] width 116 height 19
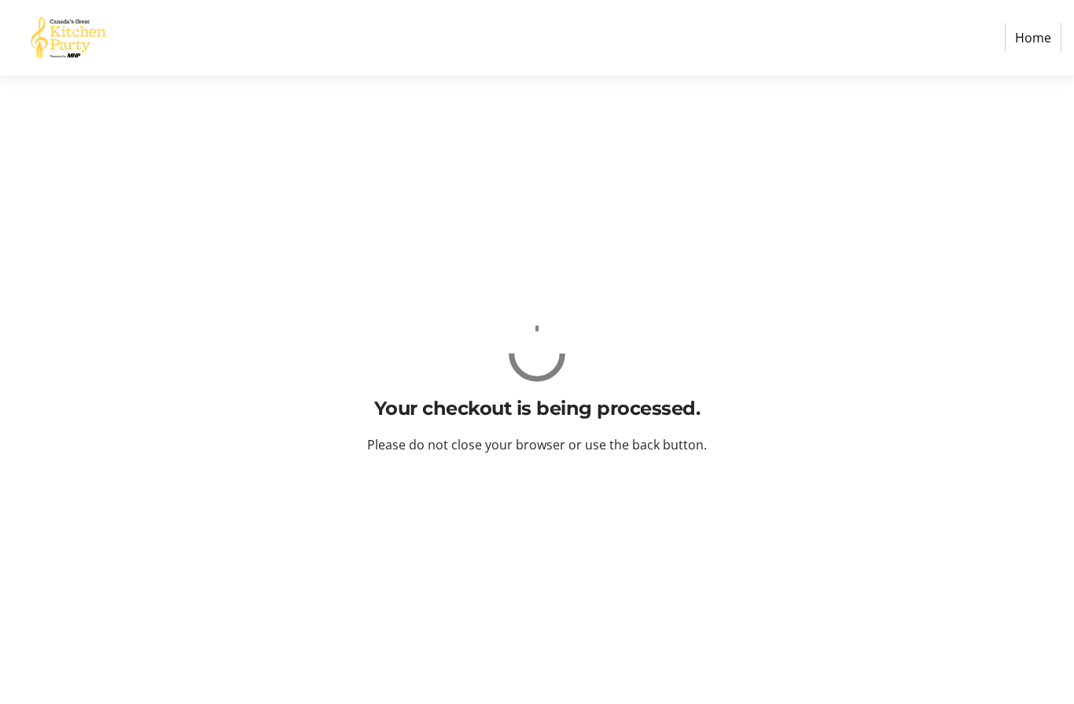
scroll to position [64, 0]
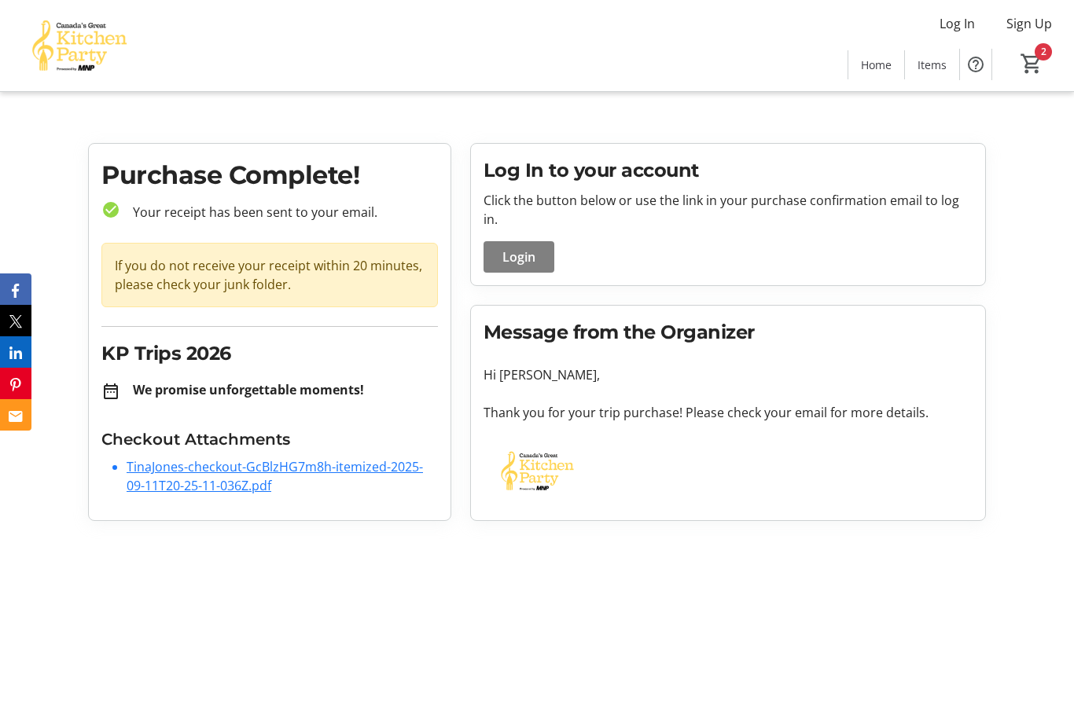
click at [318, 483] on li "TinaJones-checkout-GcBlzHG7m8h-itemized-2025-09-11T20-25-11-036Z.pdf" at bounding box center [282, 477] width 311 height 38
click at [244, 472] on link "TinaJones-checkout-GcBlzHG7m8h-itemized-2025-09-11T20-25-11-036Z.pdf" at bounding box center [275, 476] width 296 height 36
click at [225, 476] on link "TinaJones-checkout-GcBlzHG7m8h-itemized-2025-09-11T20-25-11-036Z.pdf" at bounding box center [275, 476] width 296 height 36
click at [1036, 64] on mat-icon "2" at bounding box center [1032, 64] width 24 height 24
click at [518, 248] on span "Login" at bounding box center [518, 257] width 33 height 19
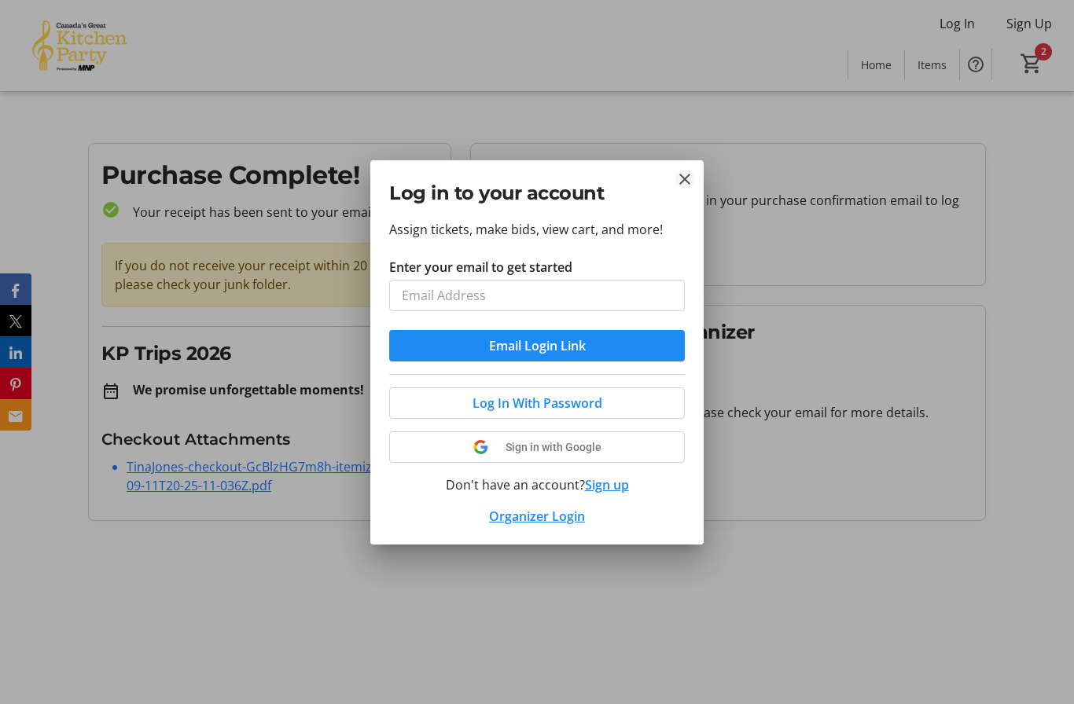
click at [682, 181] on mat-icon "Close" at bounding box center [684, 179] width 19 height 19
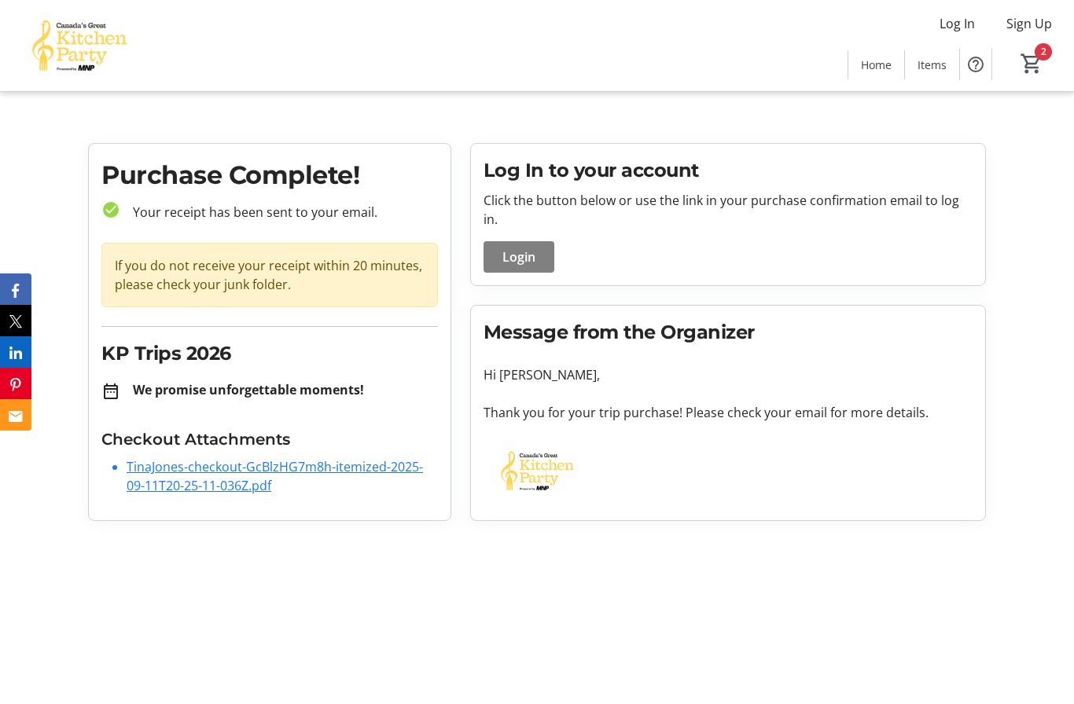
click at [252, 482] on link "TinaJones-checkout-GcBlzHG7m8h-itemized-2025-09-11T20-25-11-036Z.pdf" at bounding box center [275, 476] width 296 height 36
click at [174, 481] on link "TinaJones-checkout-GcBlzHG7m8h-itemized-2025-09-11T20-25-11-036Z.pdf" at bounding box center [275, 476] width 296 height 36
